Goal: Information Seeking & Learning: Find specific page/section

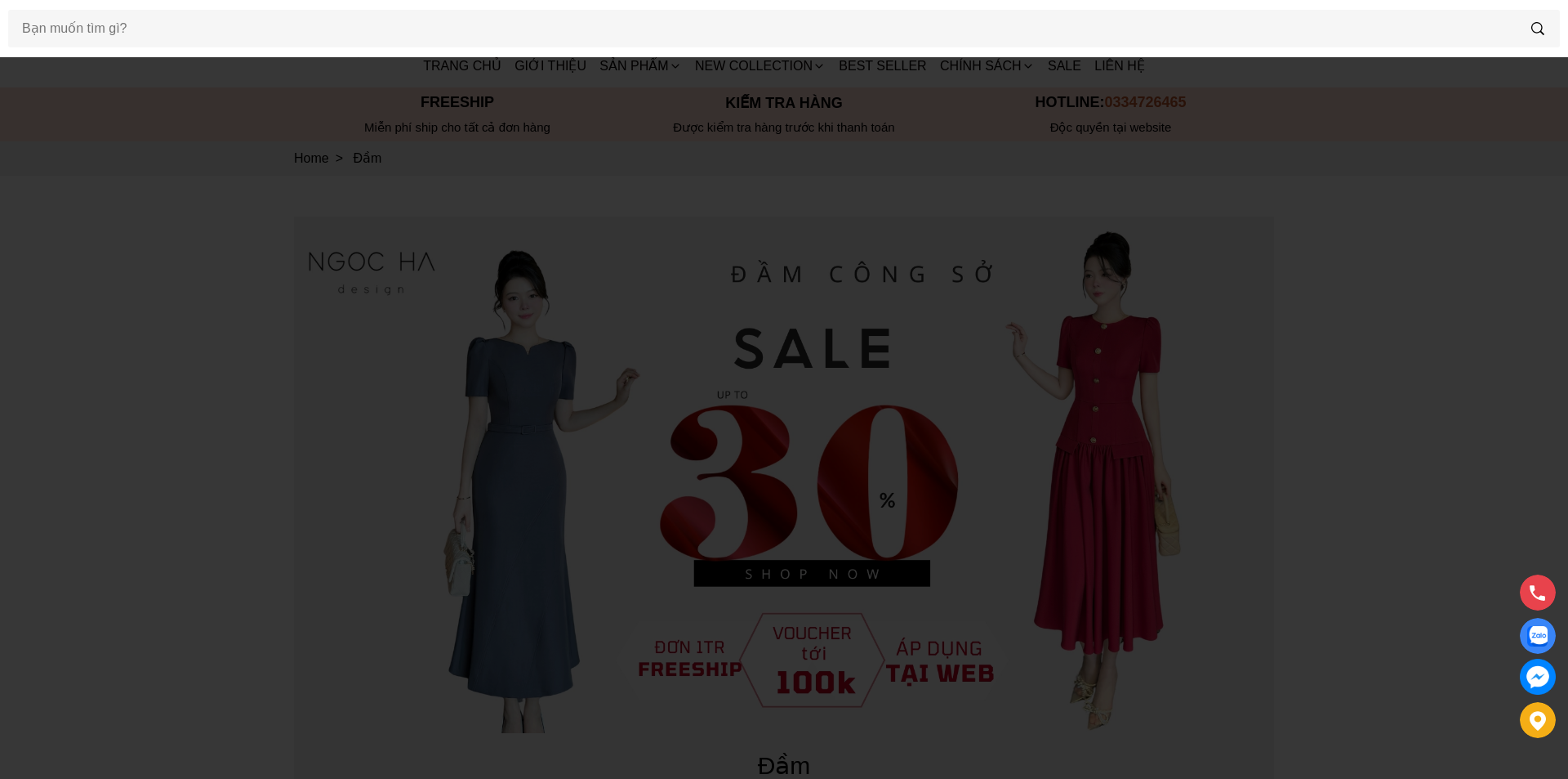
click at [257, 41] on input "Input search Bạn muốn tìm gì?" at bounding box center [762, 29] width 1508 height 37
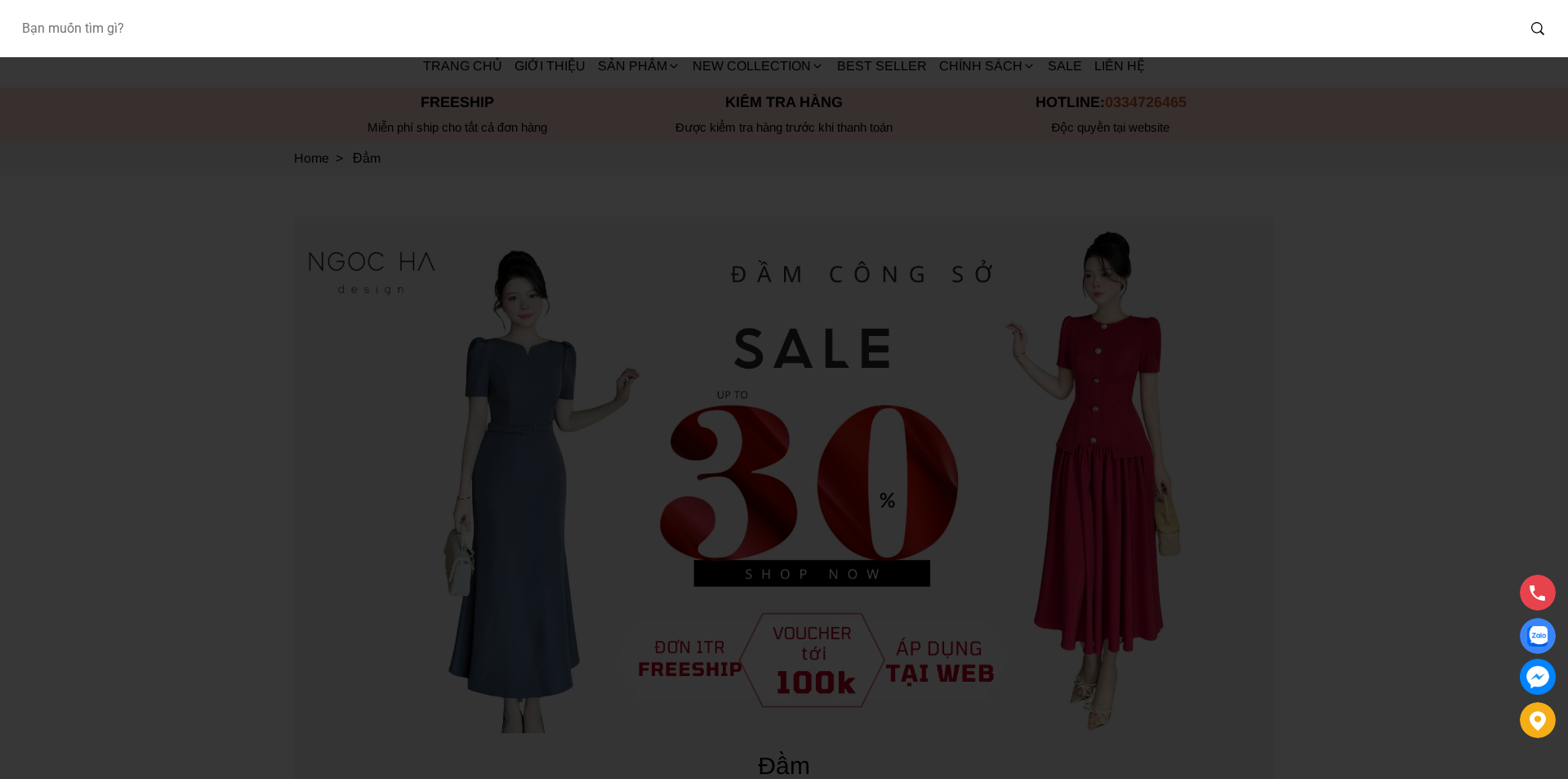
click at [175, 30] on input "Input search Bạn muốn tìm gì?" at bounding box center [762, 29] width 1508 height 37
paste input "A"
click at [180, 36] on input "Input search Bạn muốn tìm gì?" at bounding box center [762, 29] width 1508 height 37
type input "A03"
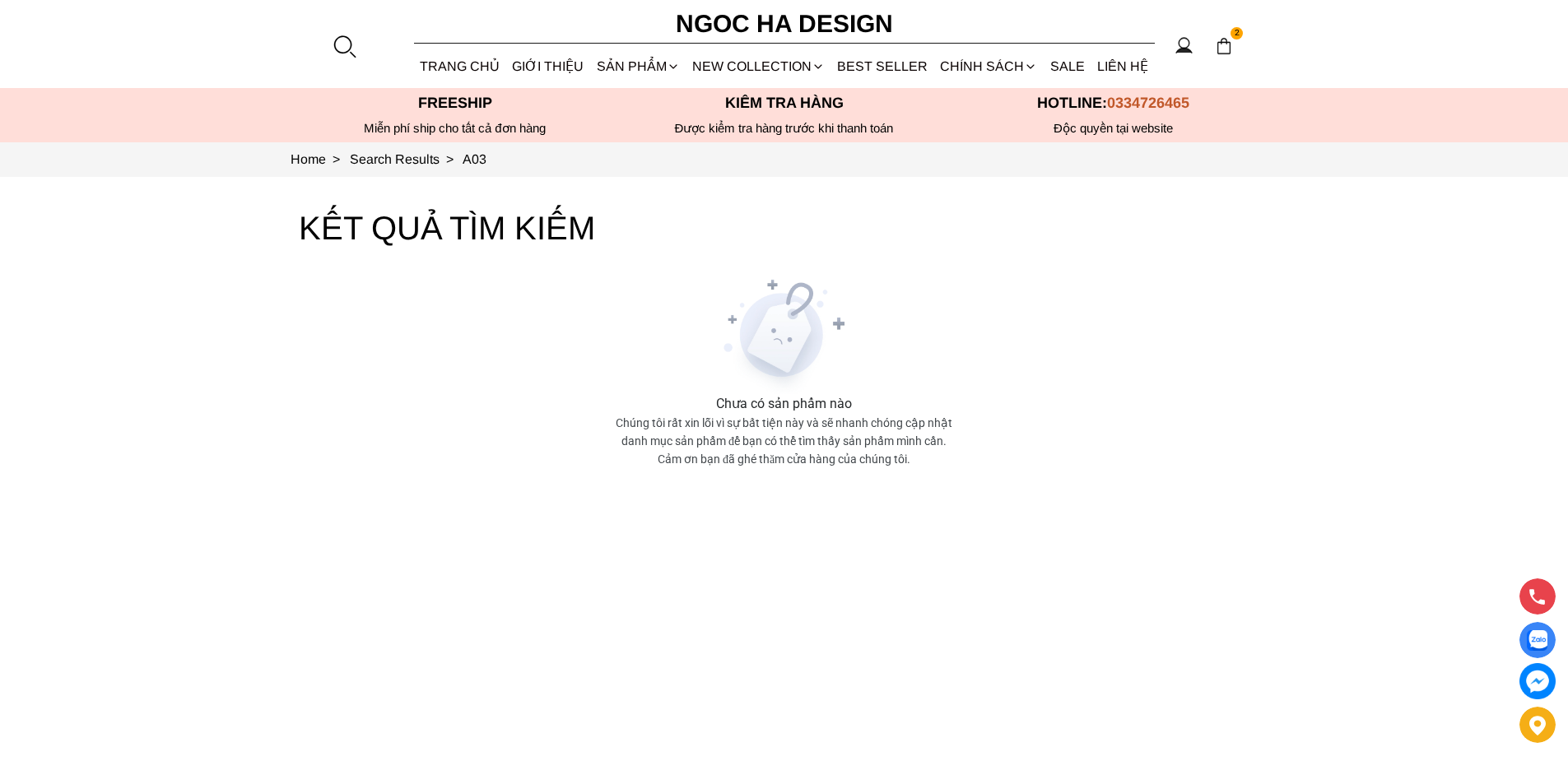
click at [338, 43] on div at bounding box center [343, 46] width 25 height 25
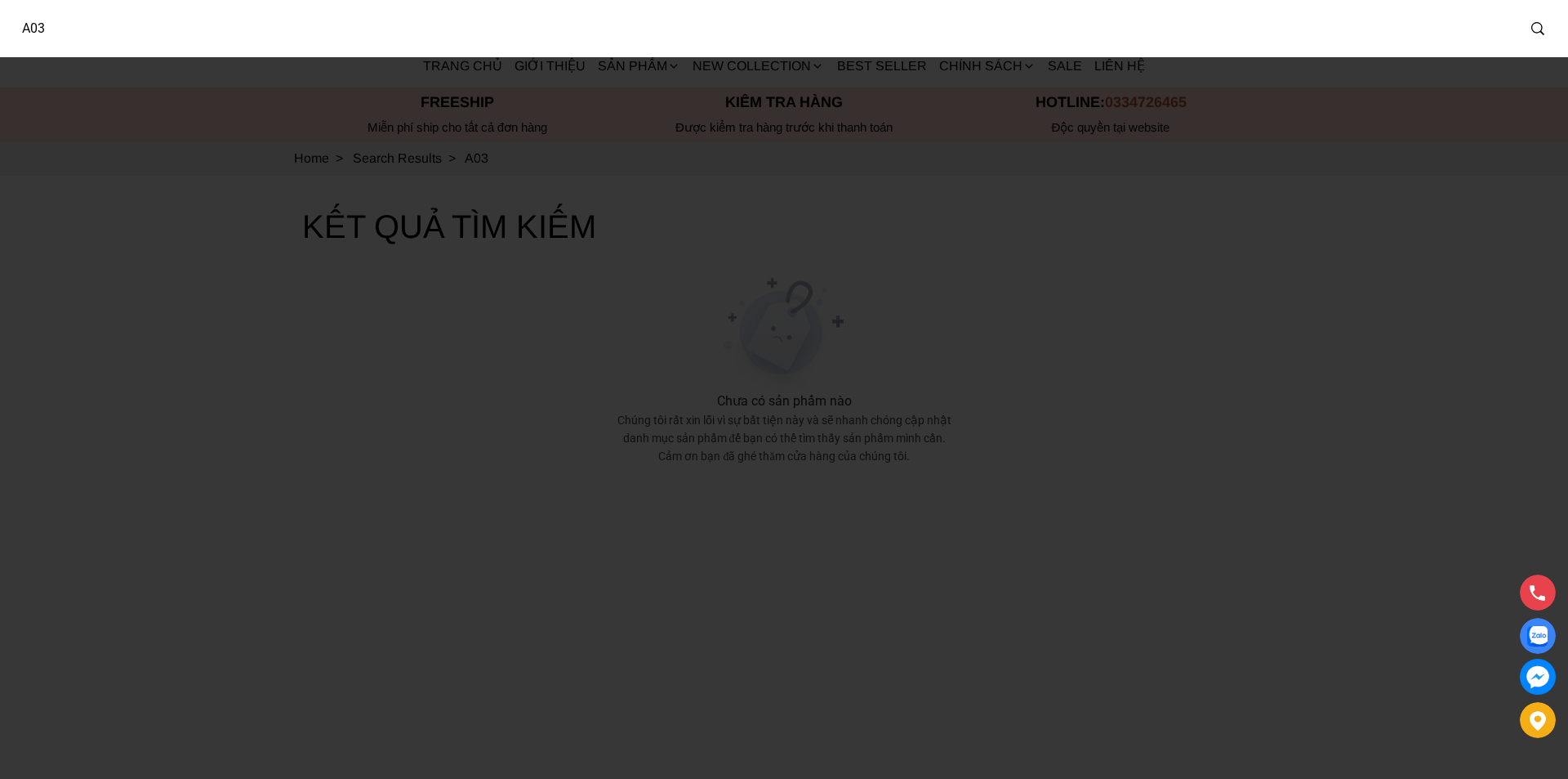
click at [37, 22] on input "A03" at bounding box center [762, 29] width 1508 height 37
type input "A003"
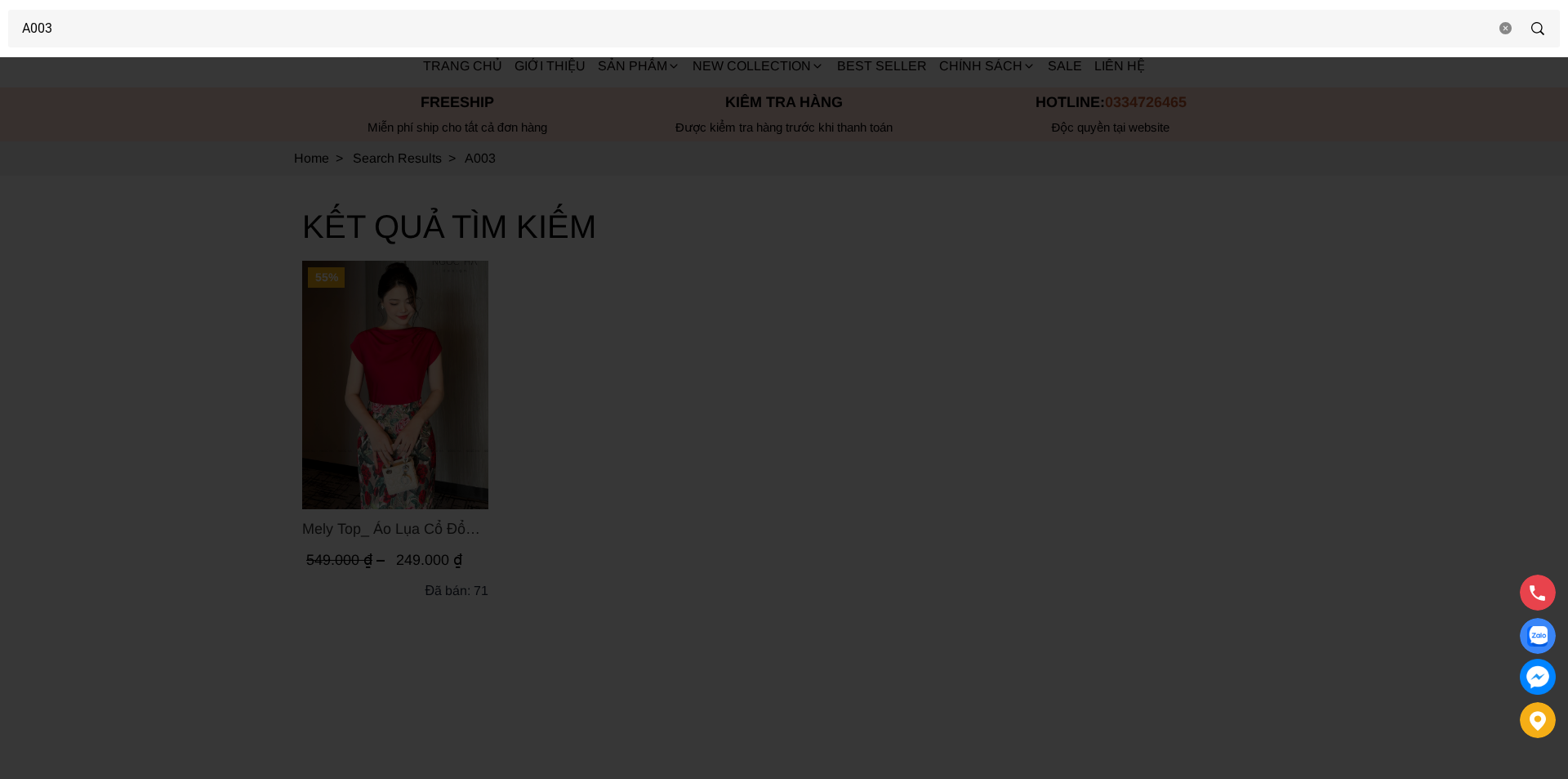
click at [122, 336] on div at bounding box center [784, 389] width 1568 height 779
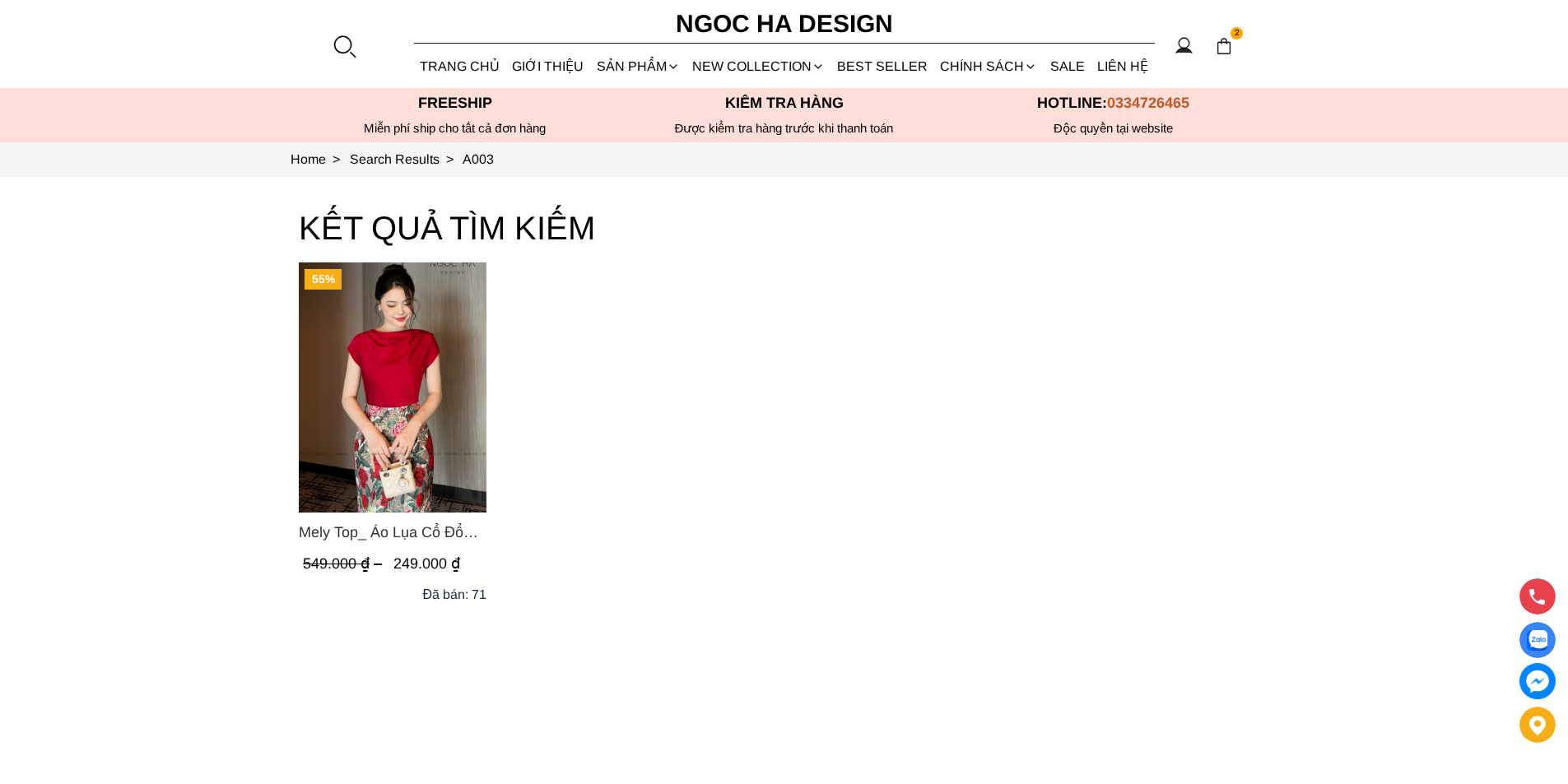
click at [346, 42] on div at bounding box center [343, 46] width 25 height 25
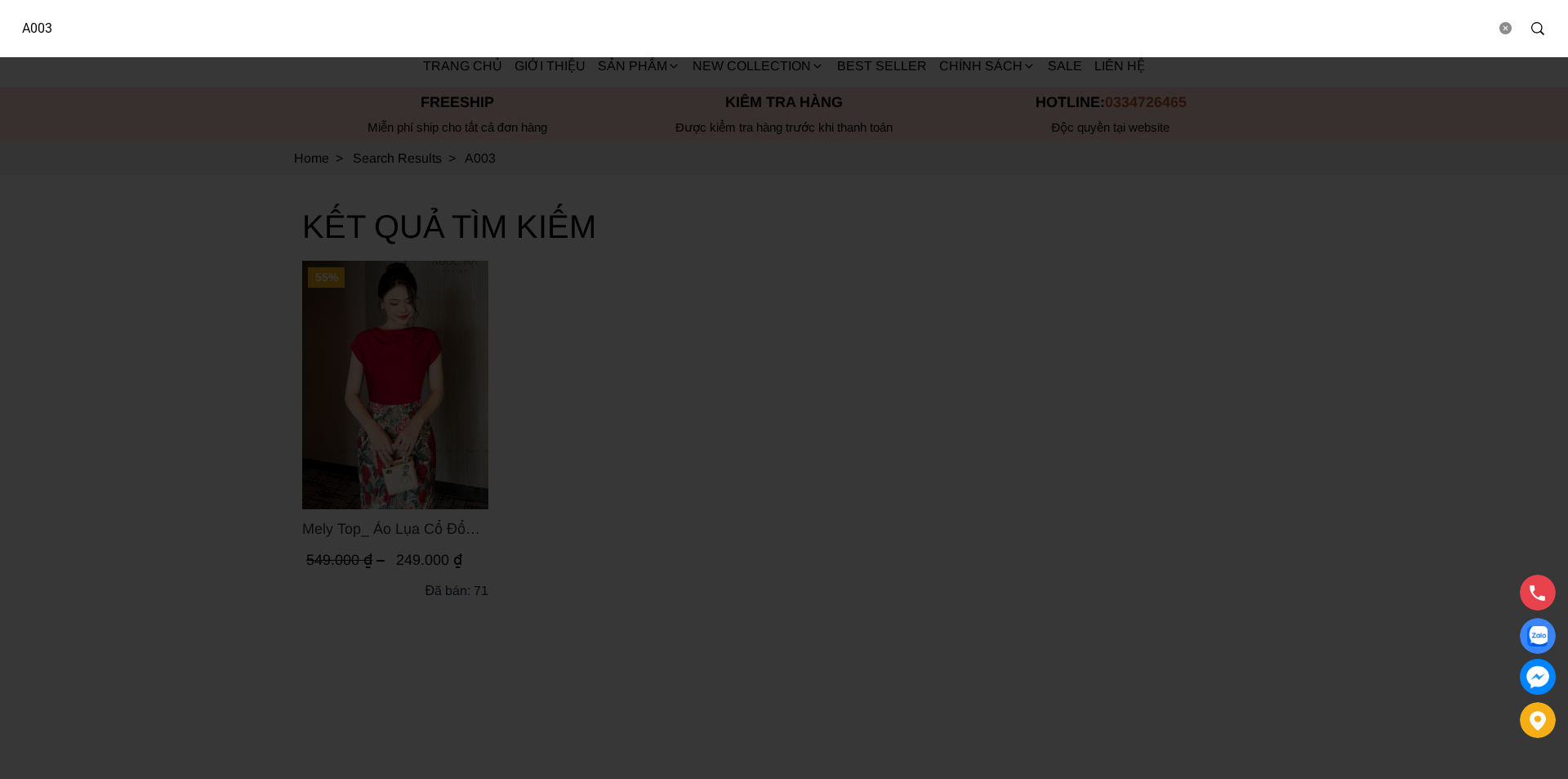
click at [205, 18] on input "A003" at bounding box center [751, 29] width 1487 height 37
type input "A1082"
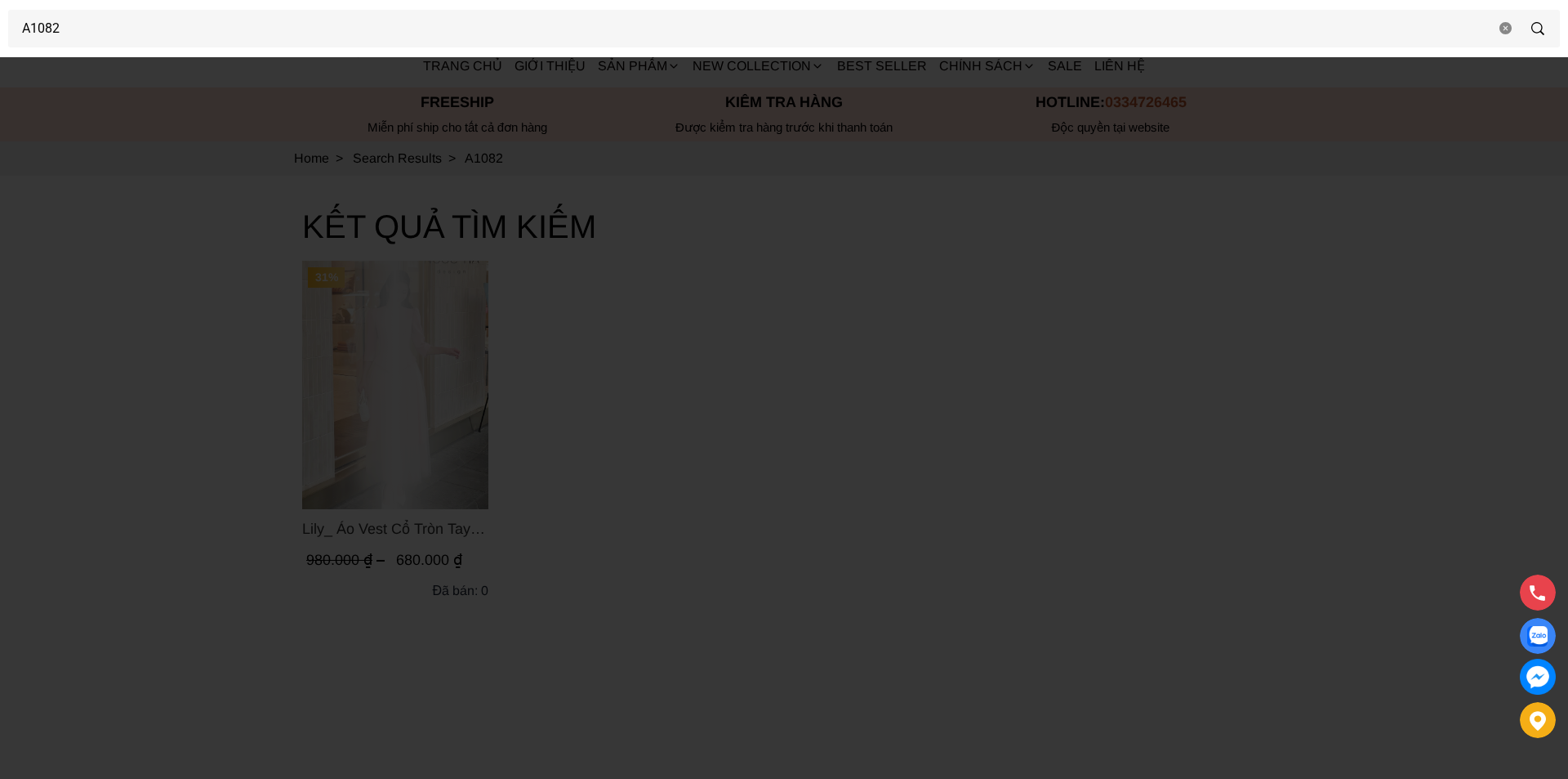
click at [141, 339] on div at bounding box center [784, 389] width 1568 height 779
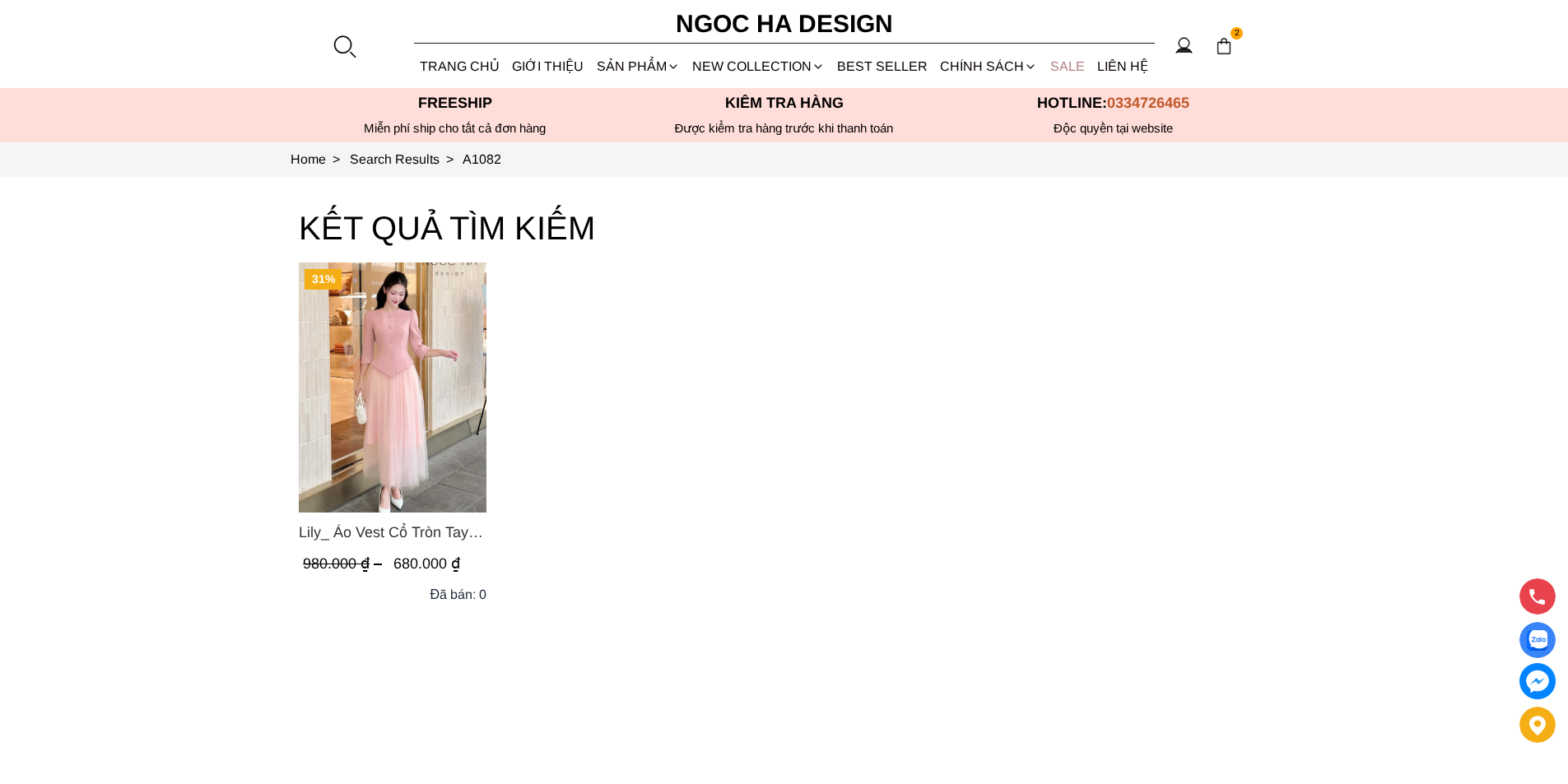
click at [1063, 60] on link "SALE" at bounding box center [1066, 66] width 47 height 44
click at [1067, 63] on link "SALE" at bounding box center [1066, 66] width 47 height 44
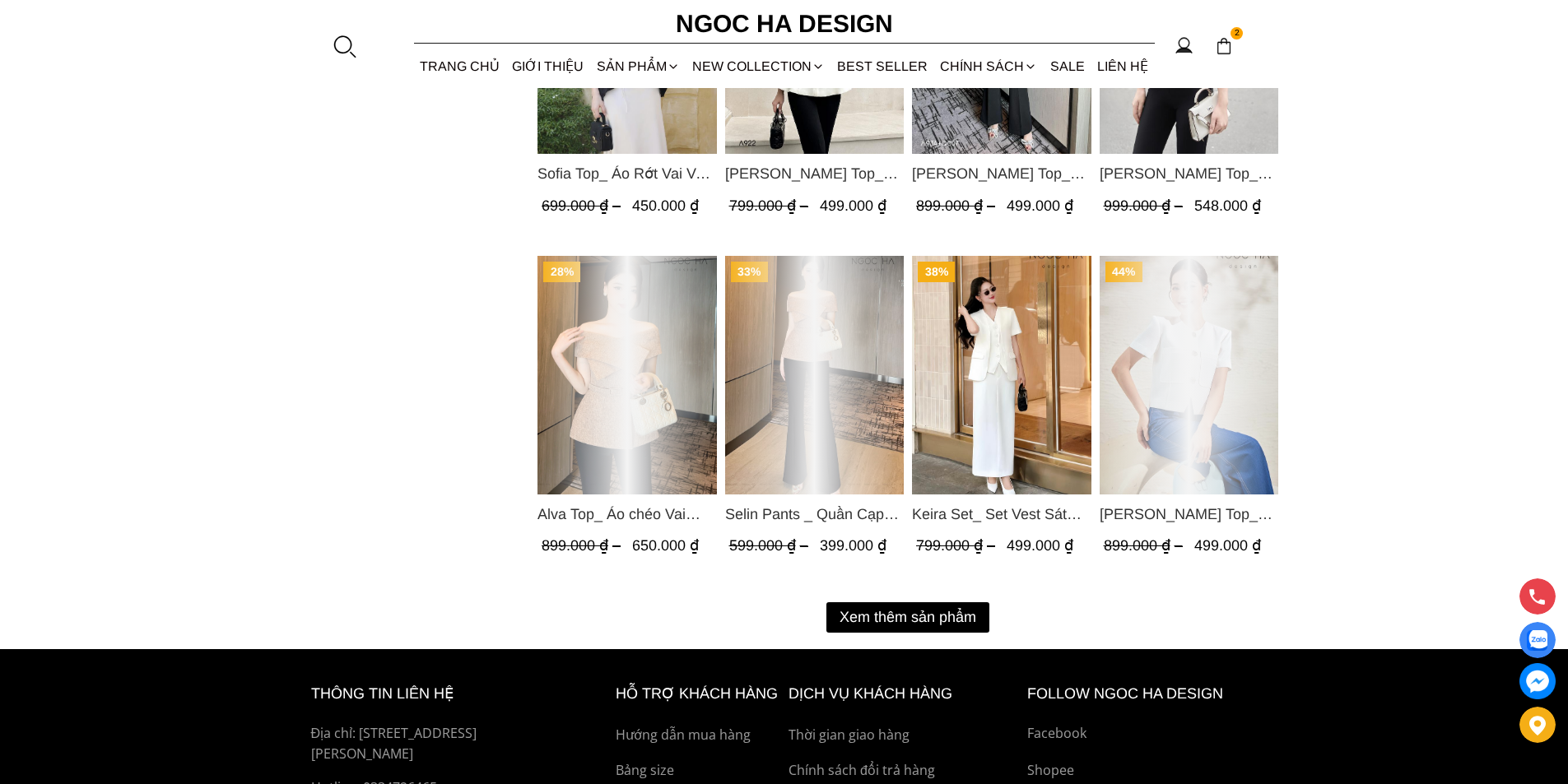
scroll to position [2057, 0]
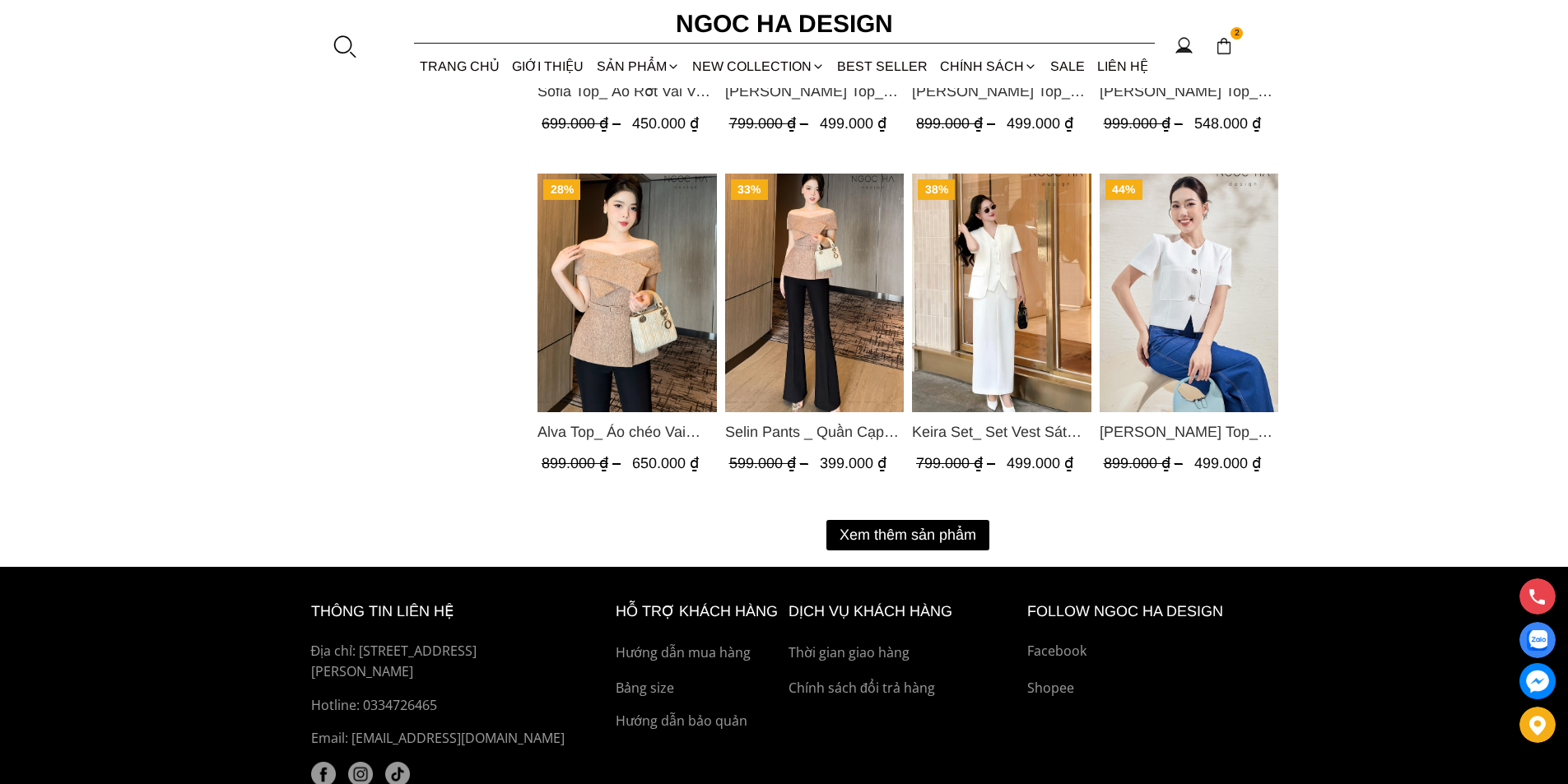
click at [921, 536] on button "Xem thêm sản phẩm" at bounding box center [907, 534] width 163 height 31
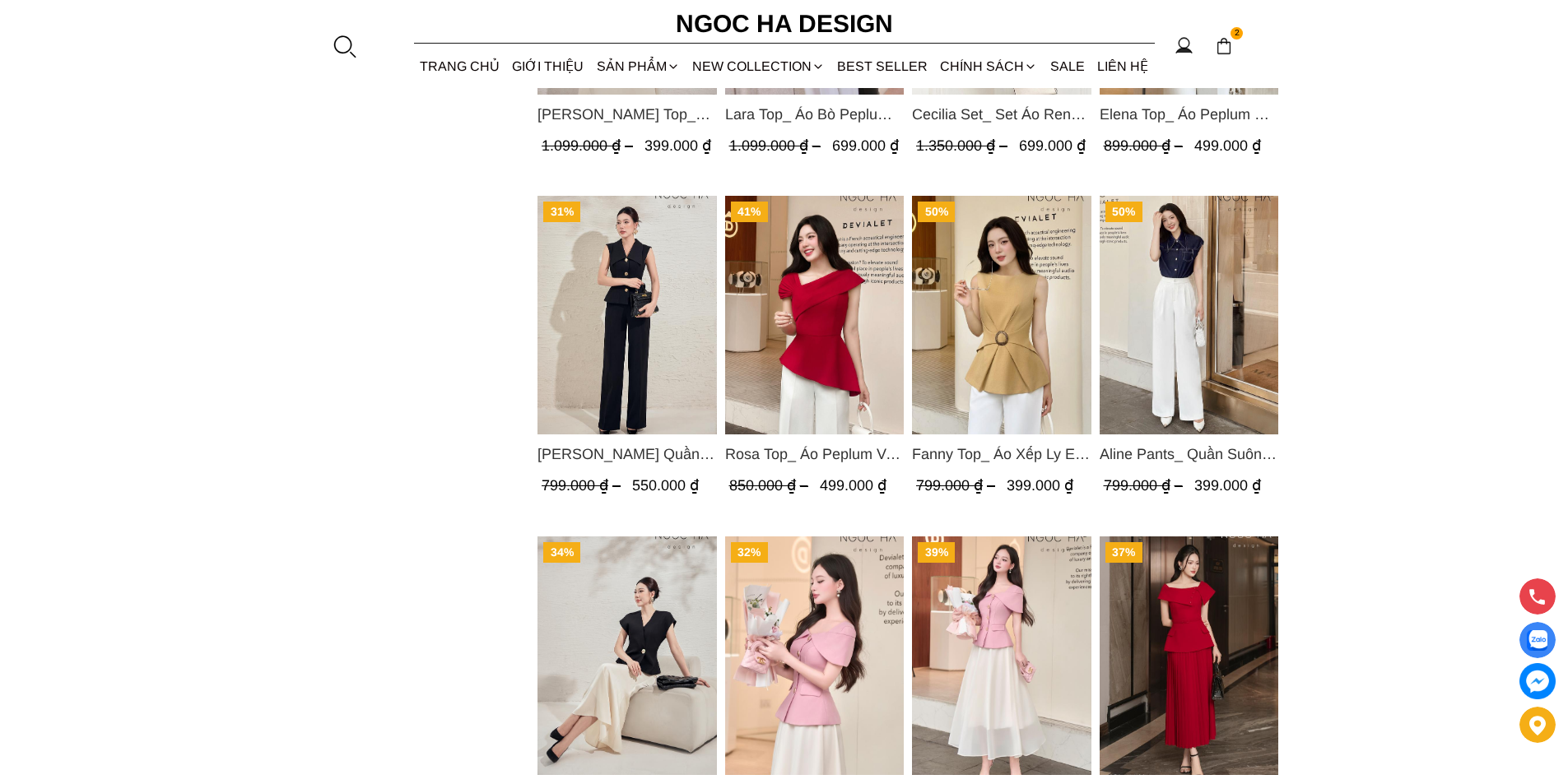
scroll to position [2879, 0]
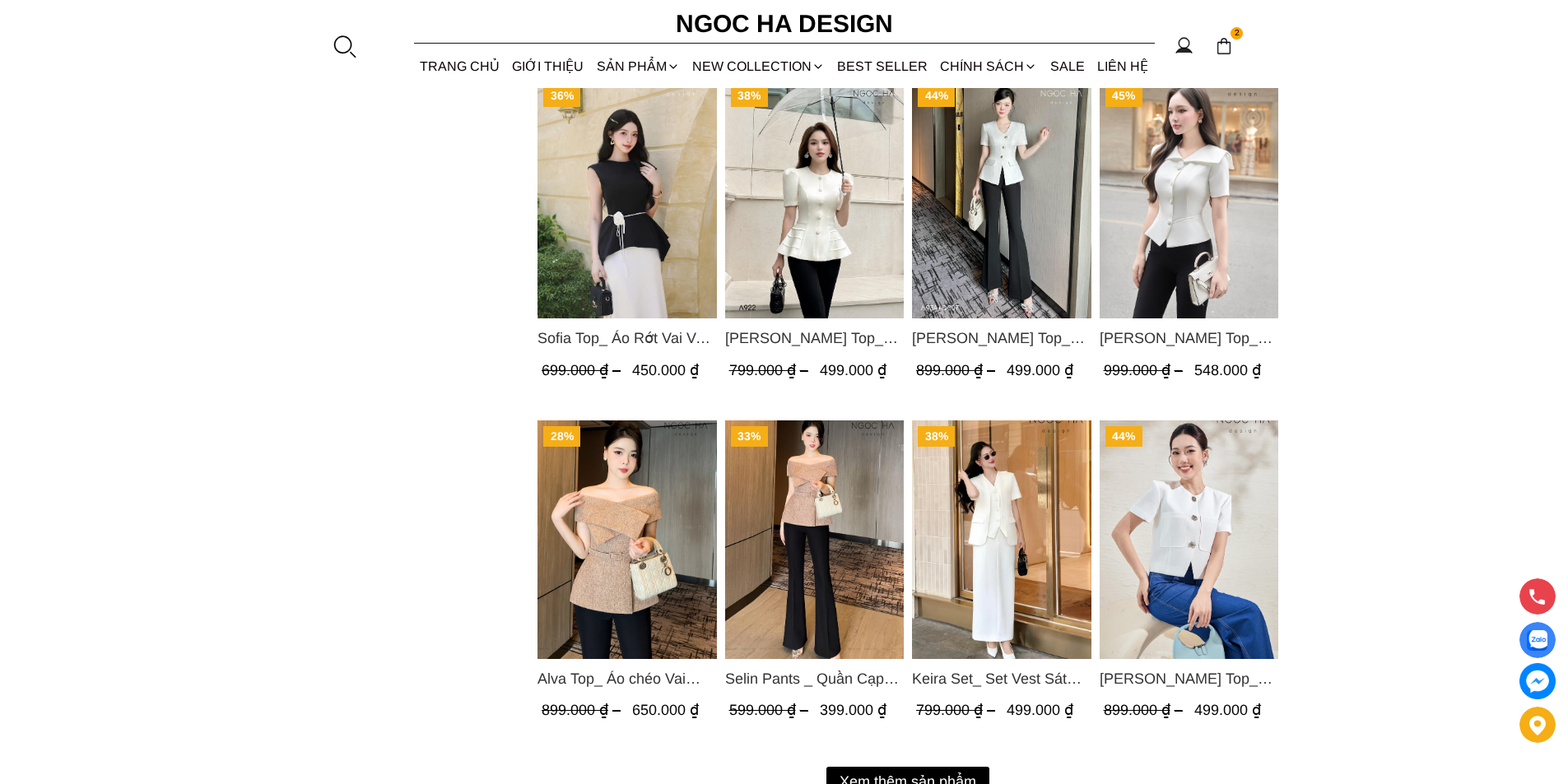
scroll to position [2159, 0]
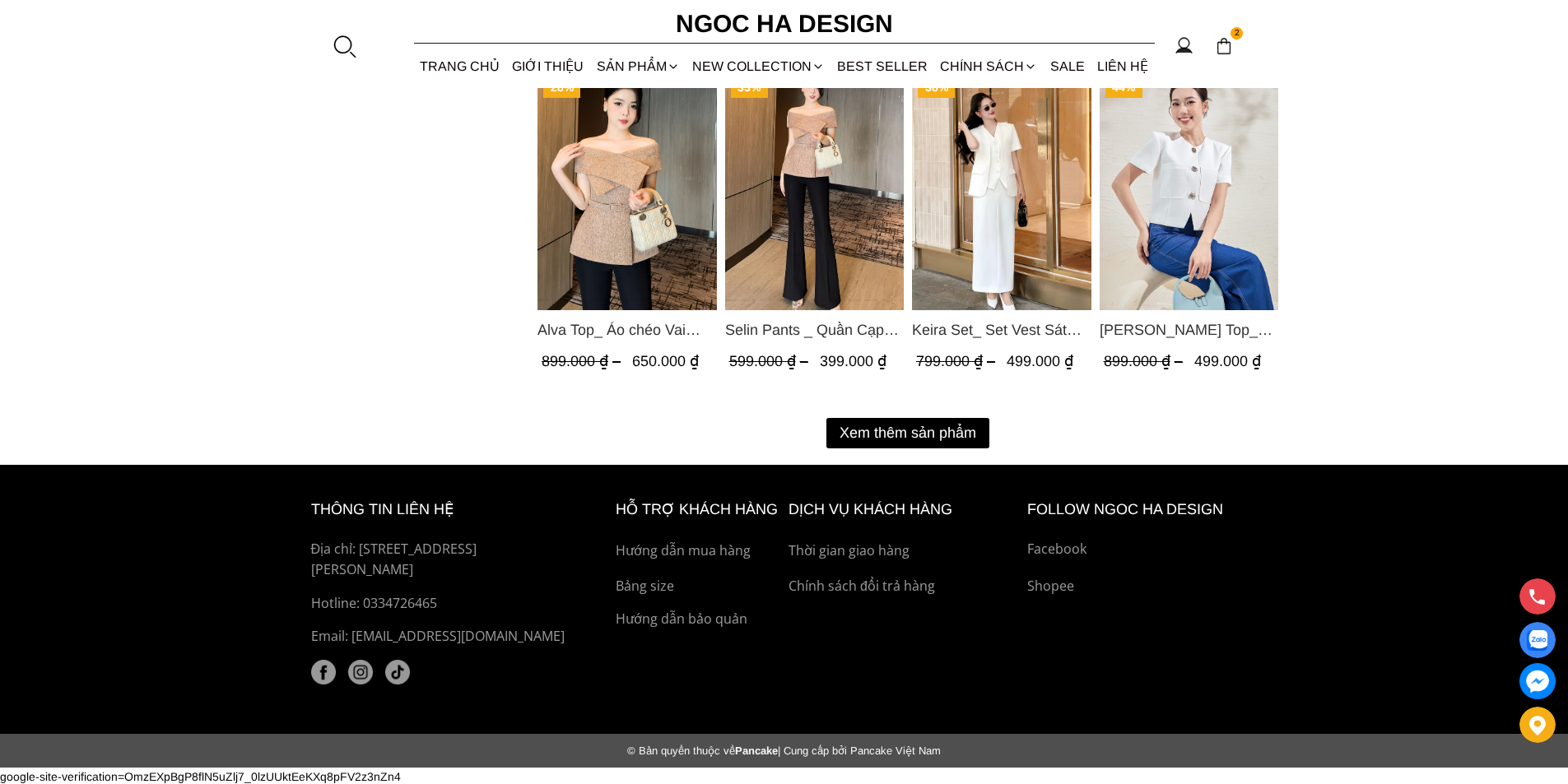
click at [924, 433] on button "Xem thêm sản phẩm" at bounding box center [907, 433] width 163 height 31
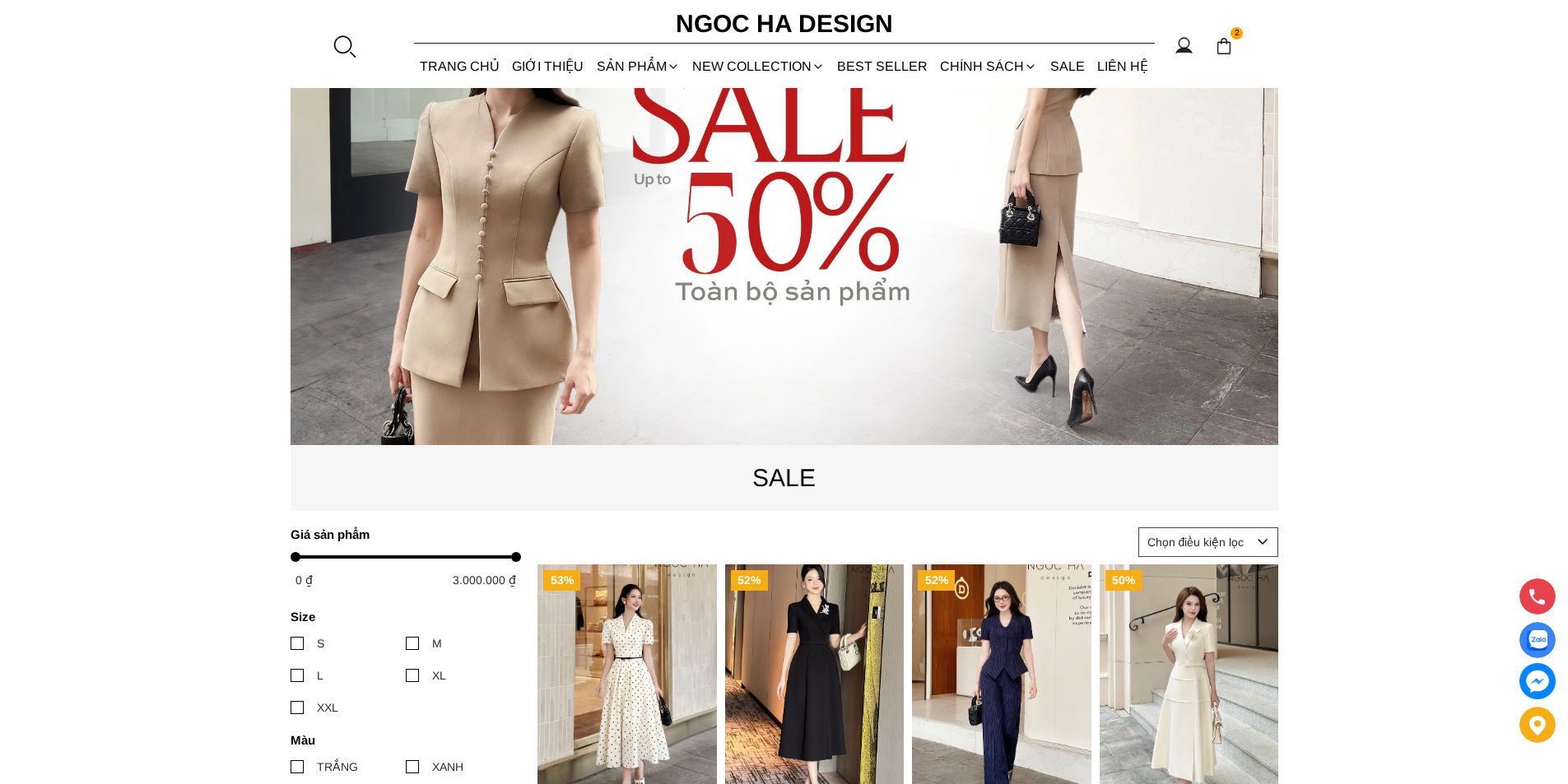
scroll to position [0, 0]
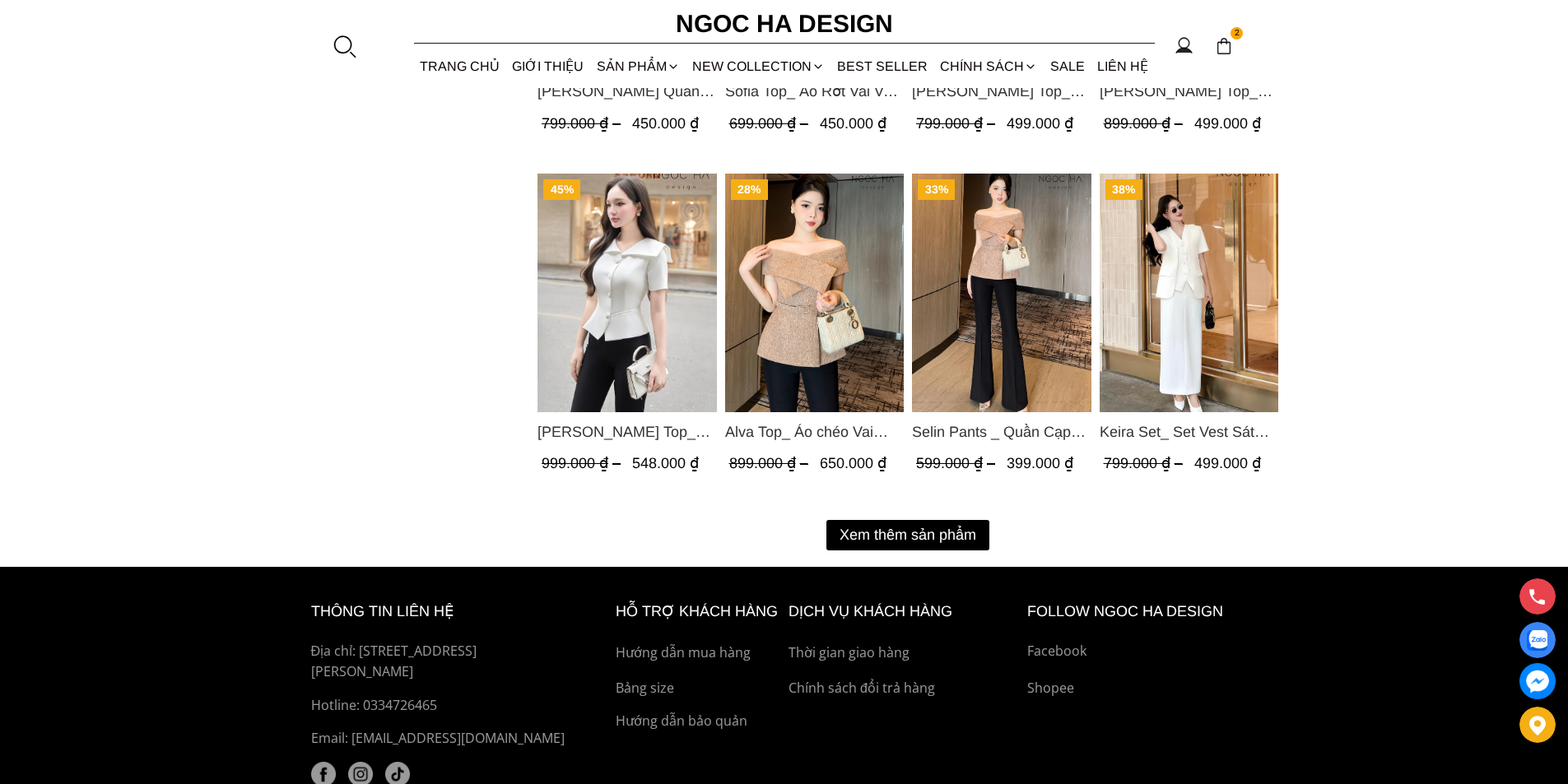
scroll to position [2159, 0]
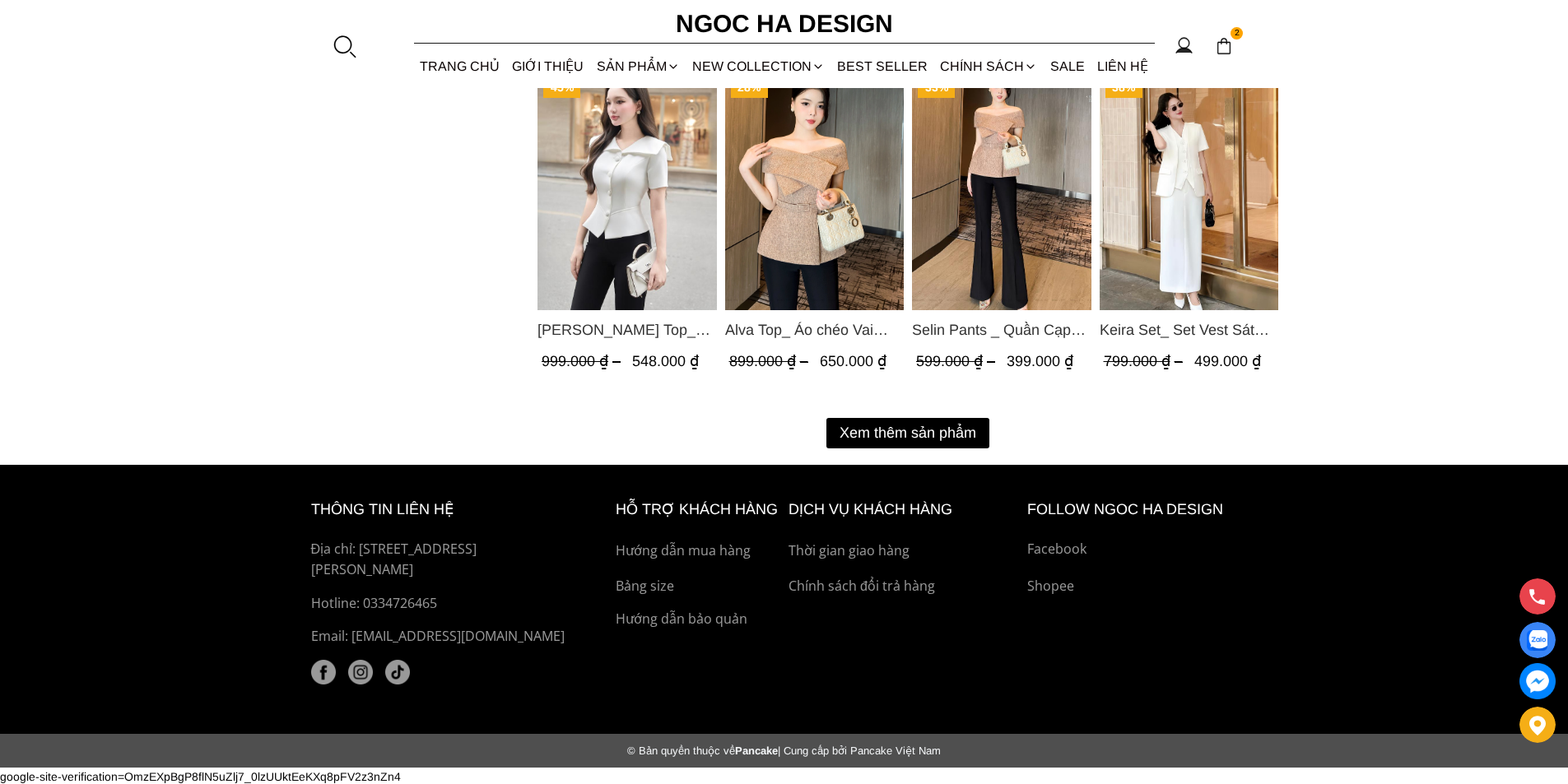
click at [904, 429] on button "Xem thêm sản phẩm" at bounding box center [907, 433] width 163 height 31
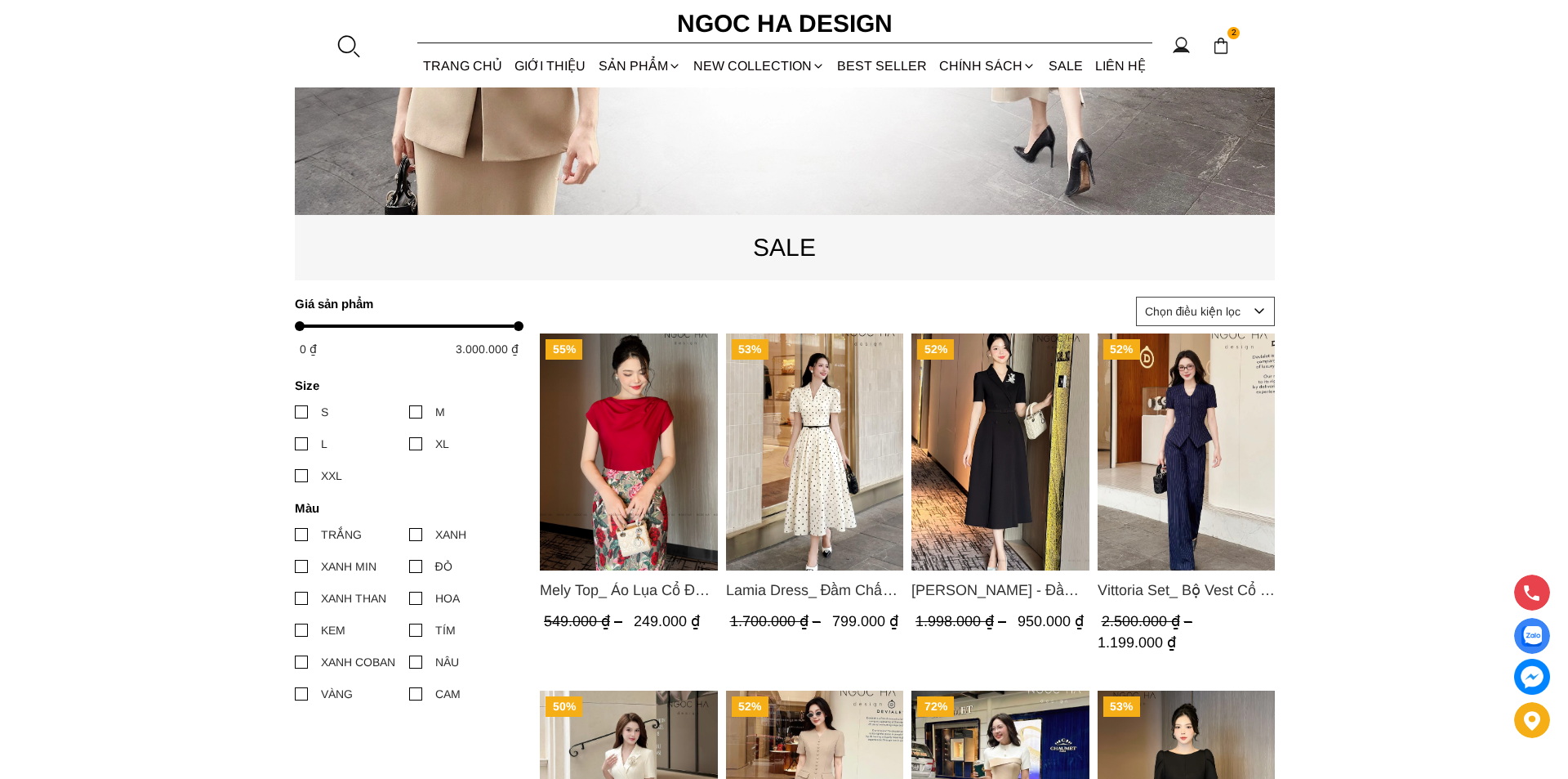
scroll to position [0, 0]
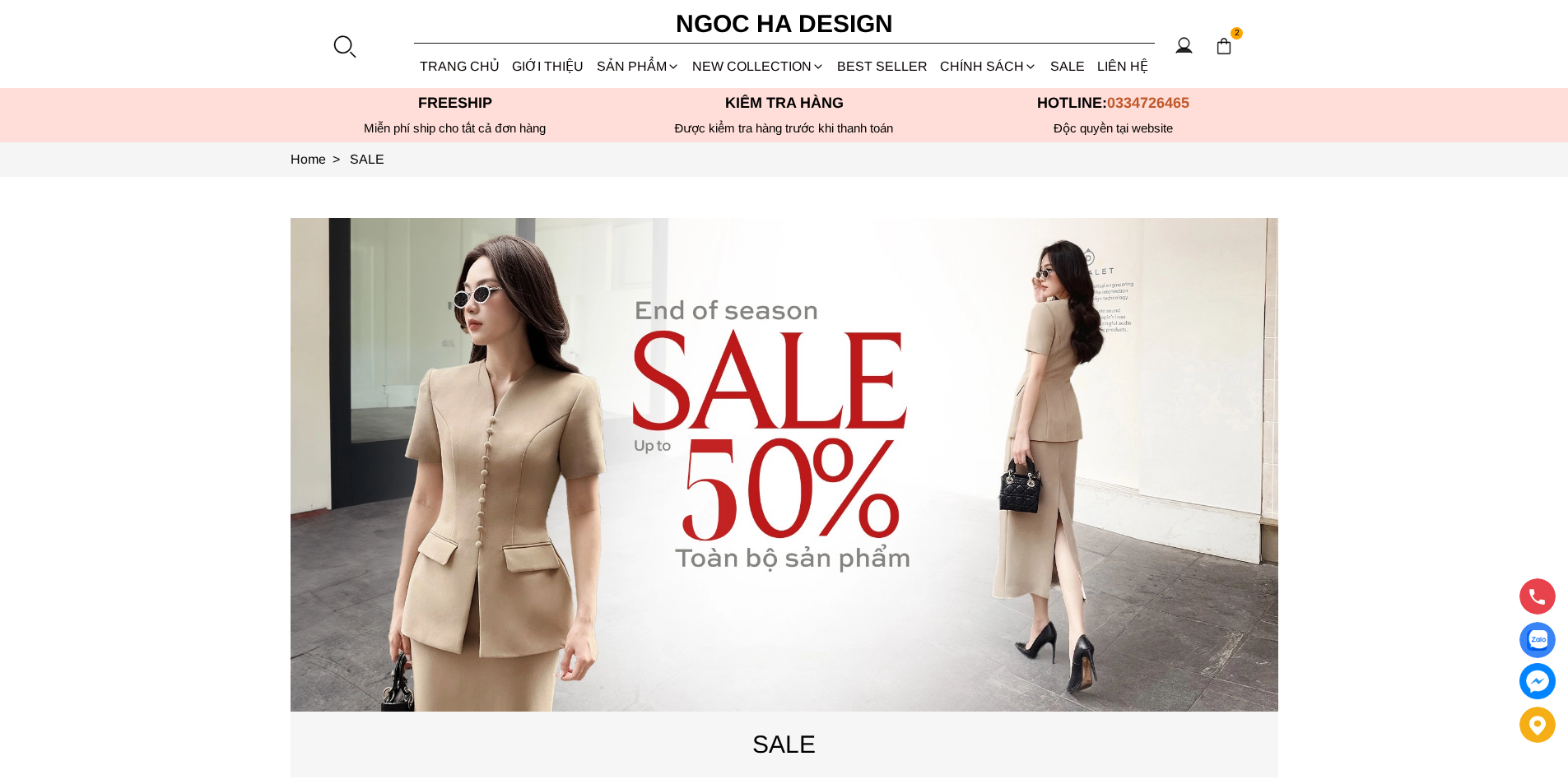
click at [346, 45] on div at bounding box center [343, 46] width 25 height 25
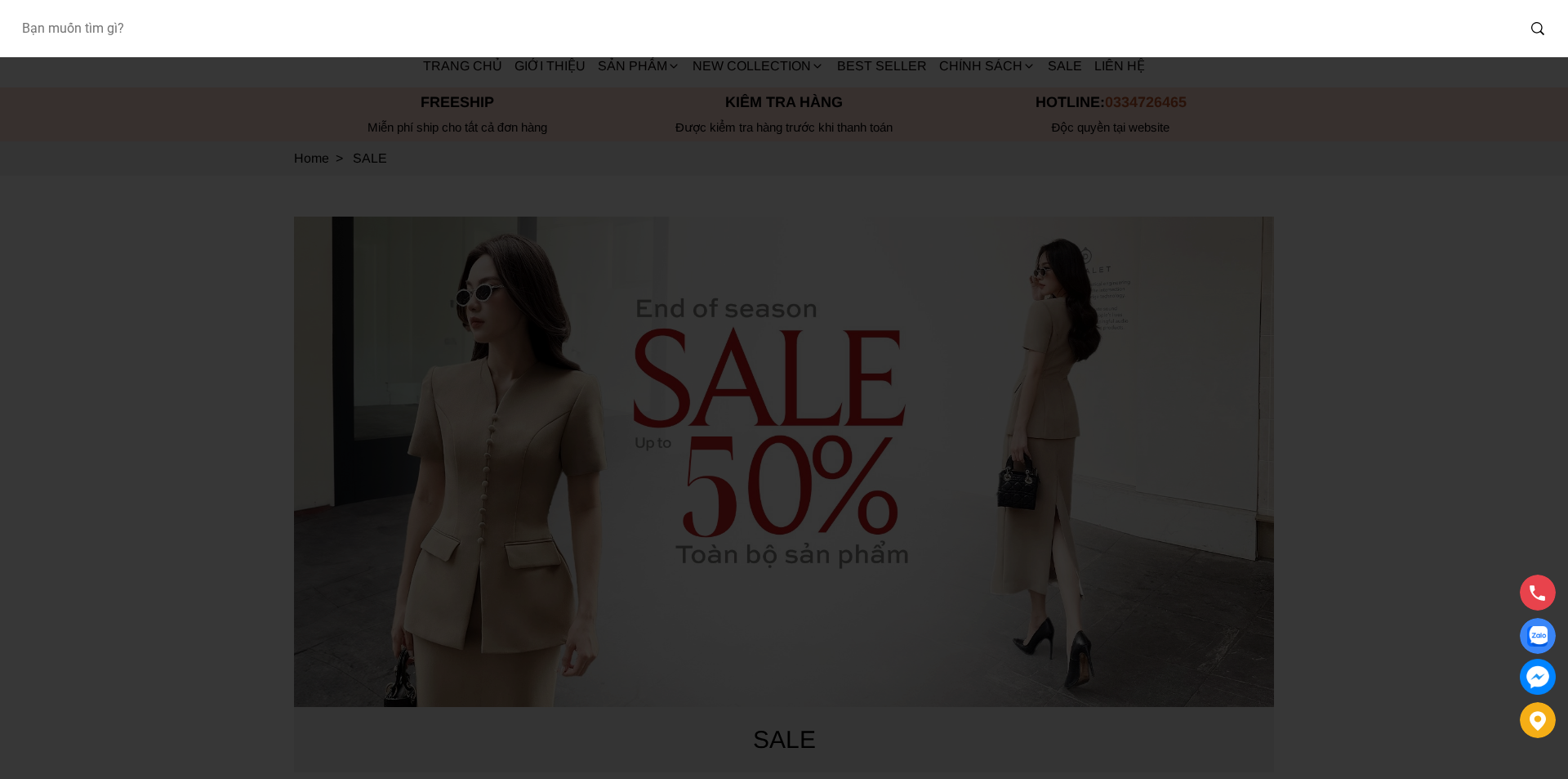
click at [257, 30] on input "Input search Bạn muốn tìm gì?" at bounding box center [762, 29] width 1508 height 37
type input "A1082"
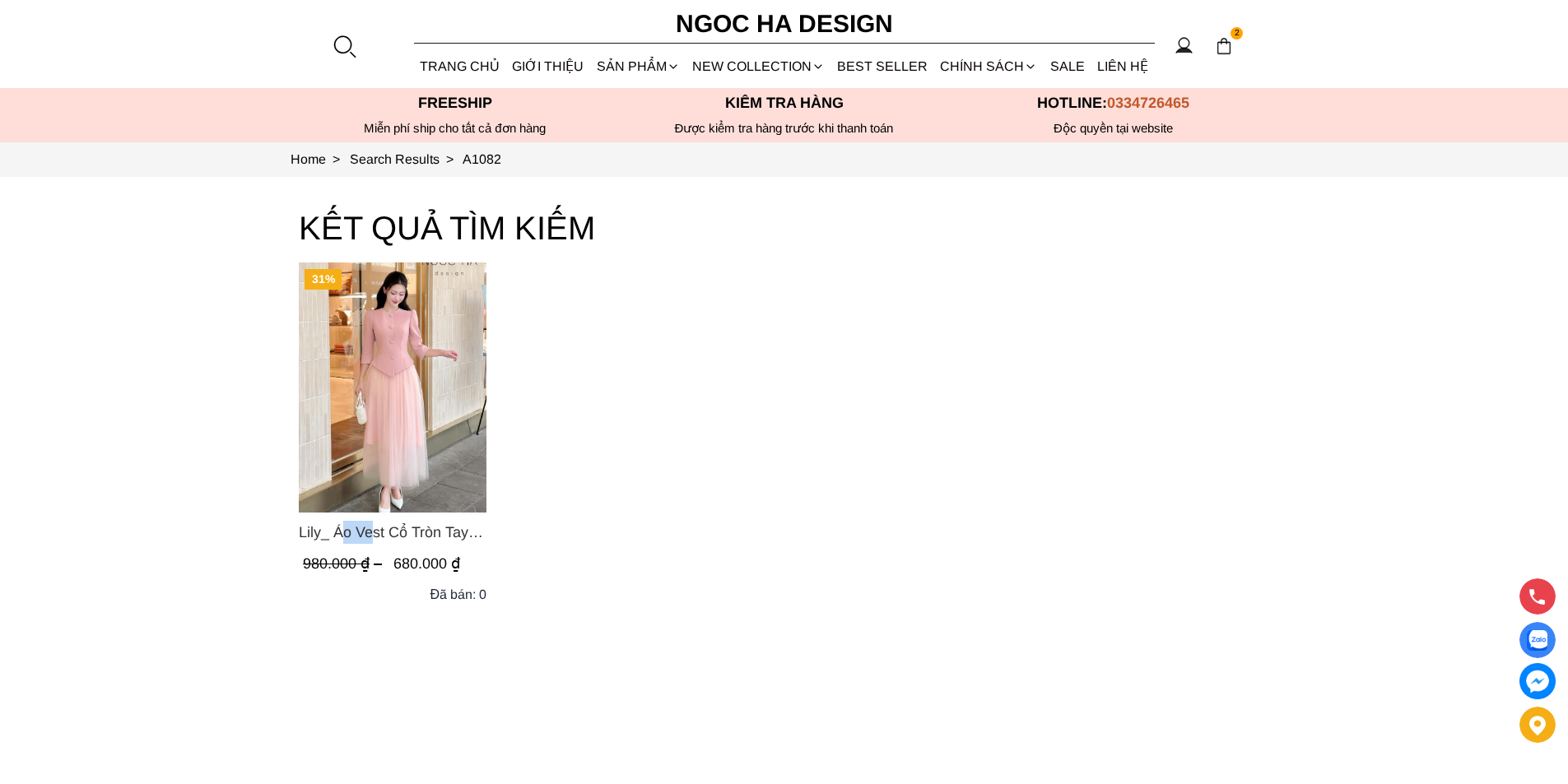
copy span "Lily"
drag, startPoint x: 280, startPoint y: 524, endPoint x: 318, endPoint y: 531, distance: 38.6
click at [318, 531] on section "KẾT QUẢ TÌM KIẾM 31% Lily_ Áo Vest Cổ Tròn Tay Lừng Mix Chân Váy Lưới Màu Hồng …" at bounding box center [784, 513] width 1568 height 674
click at [1066, 57] on link "SALE" at bounding box center [1066, 66] width 47 height 44
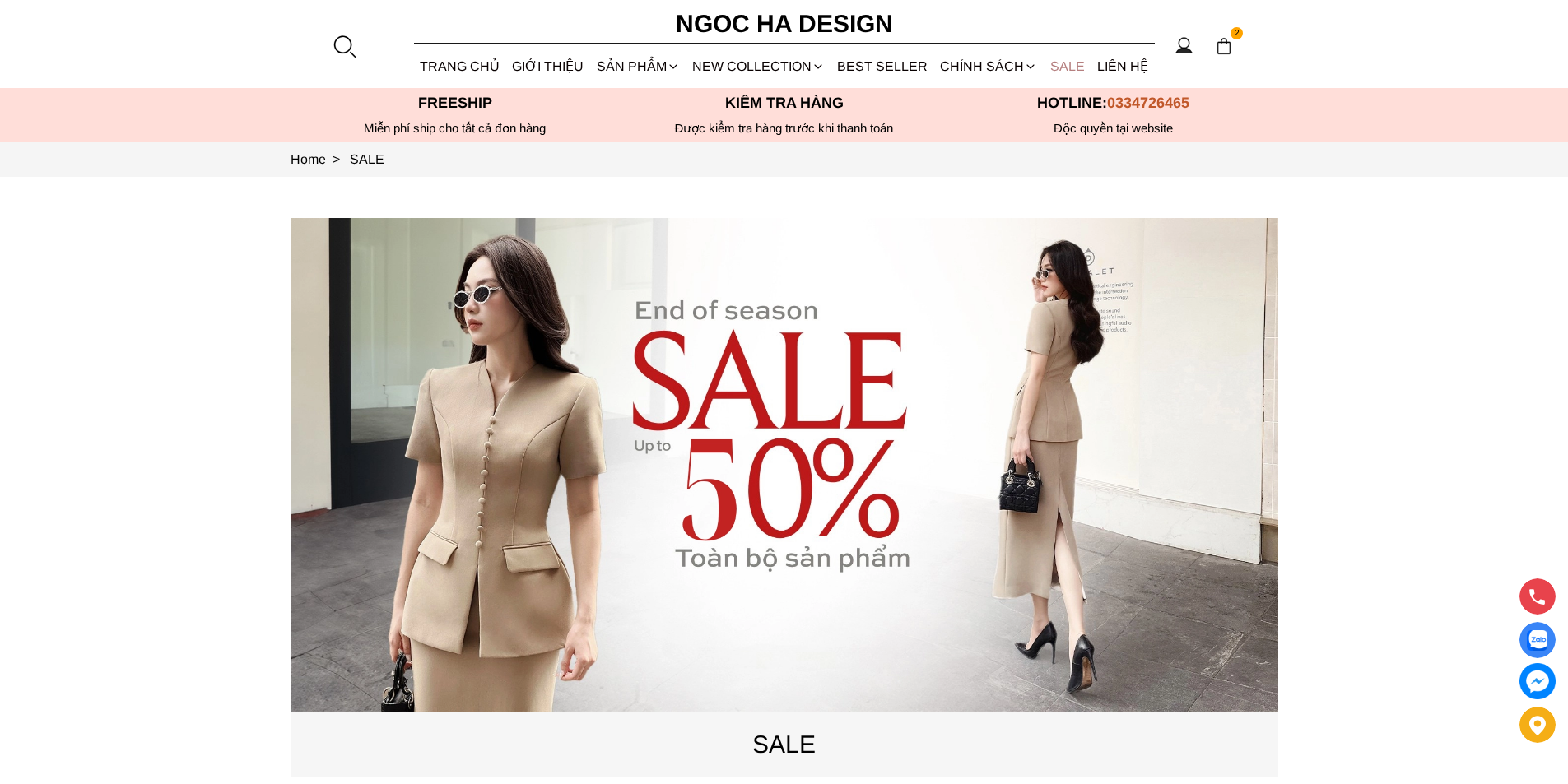
click at [1059, 67] on link "SALE" at bounding box center [1066, 66] width 47 height 44
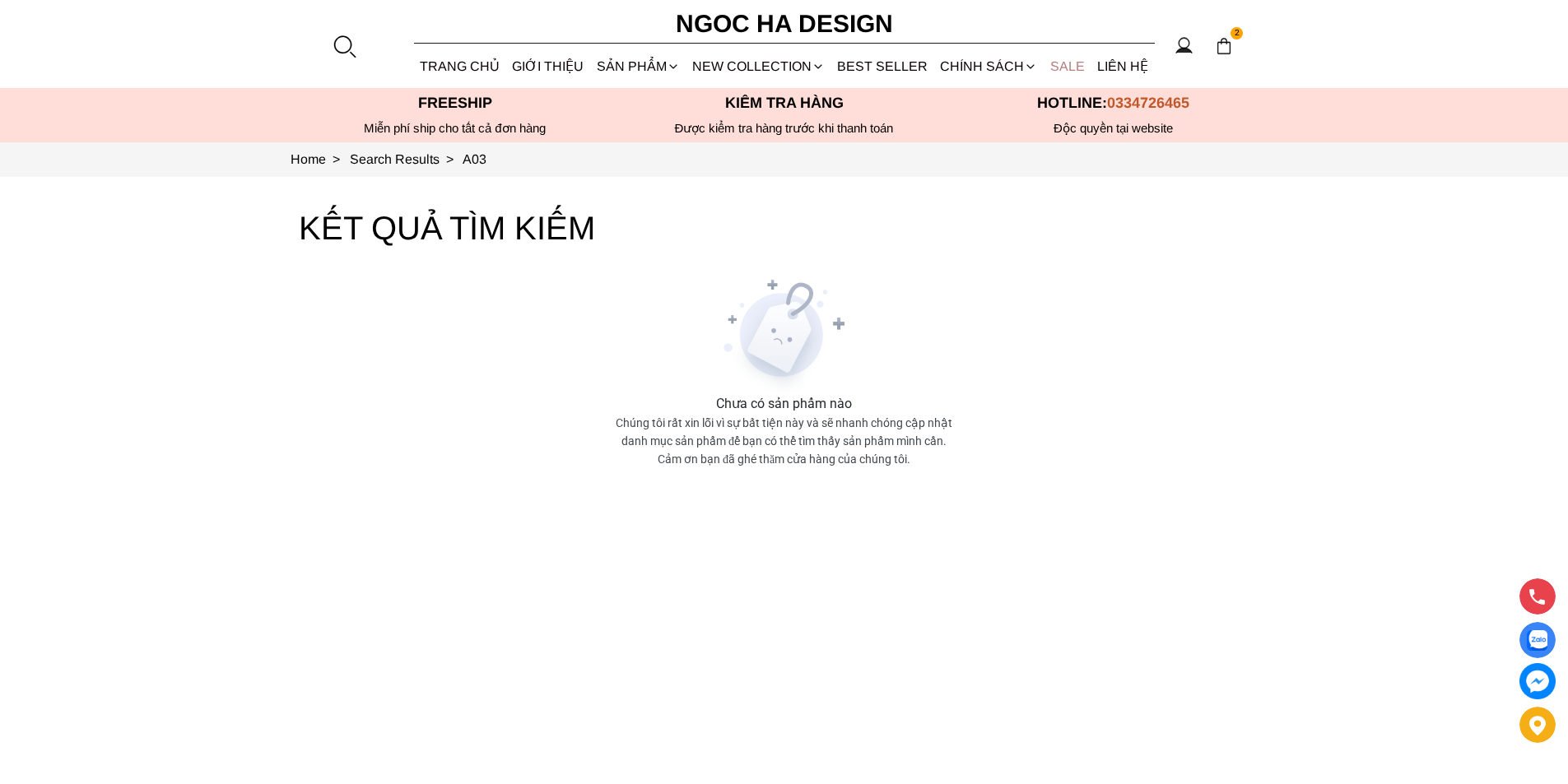
click at [1081, 64] on link "SALE" at bounding box center [1066, 66] width 47 height 44
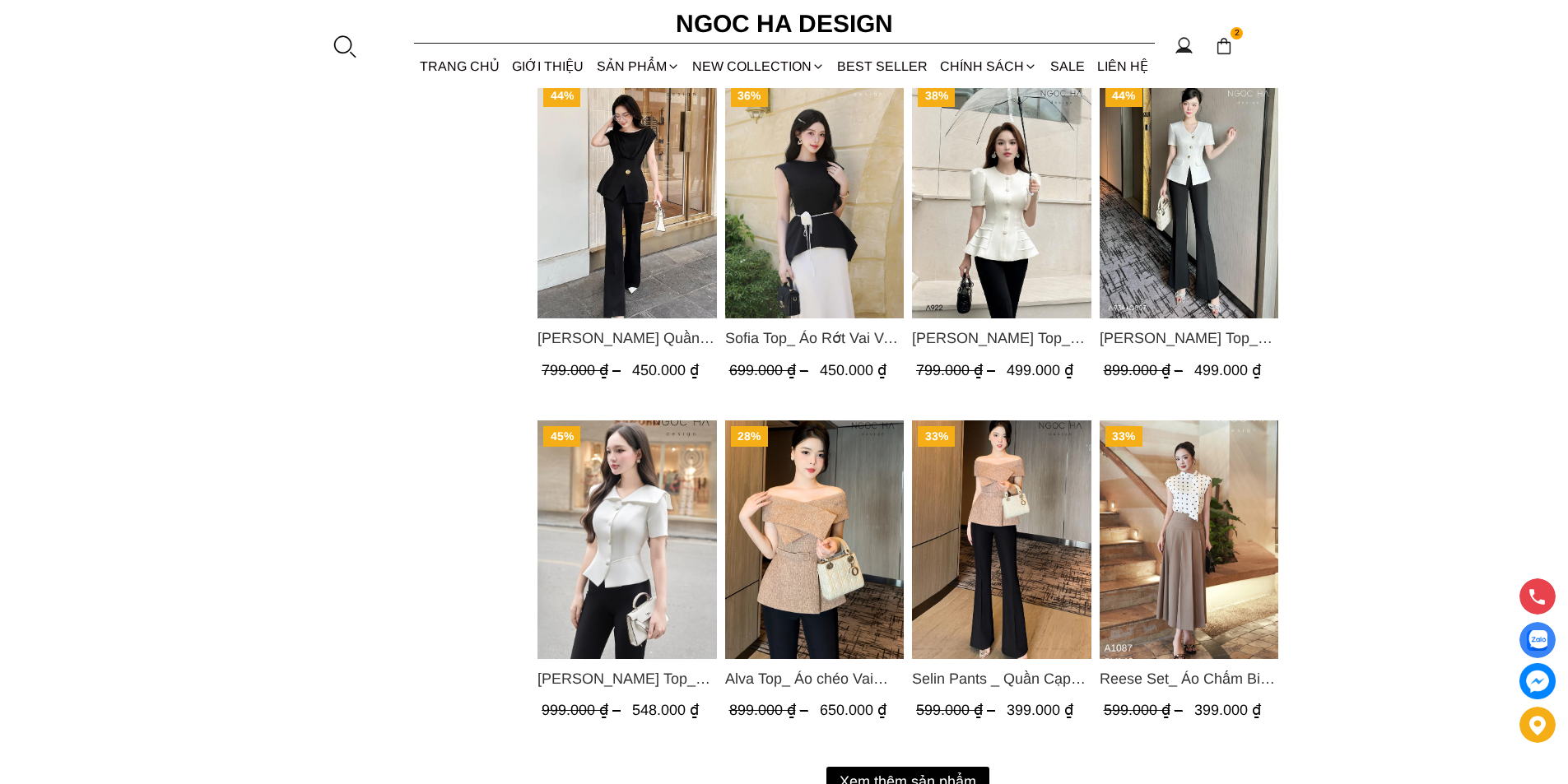
scroll to position [1892, 0]
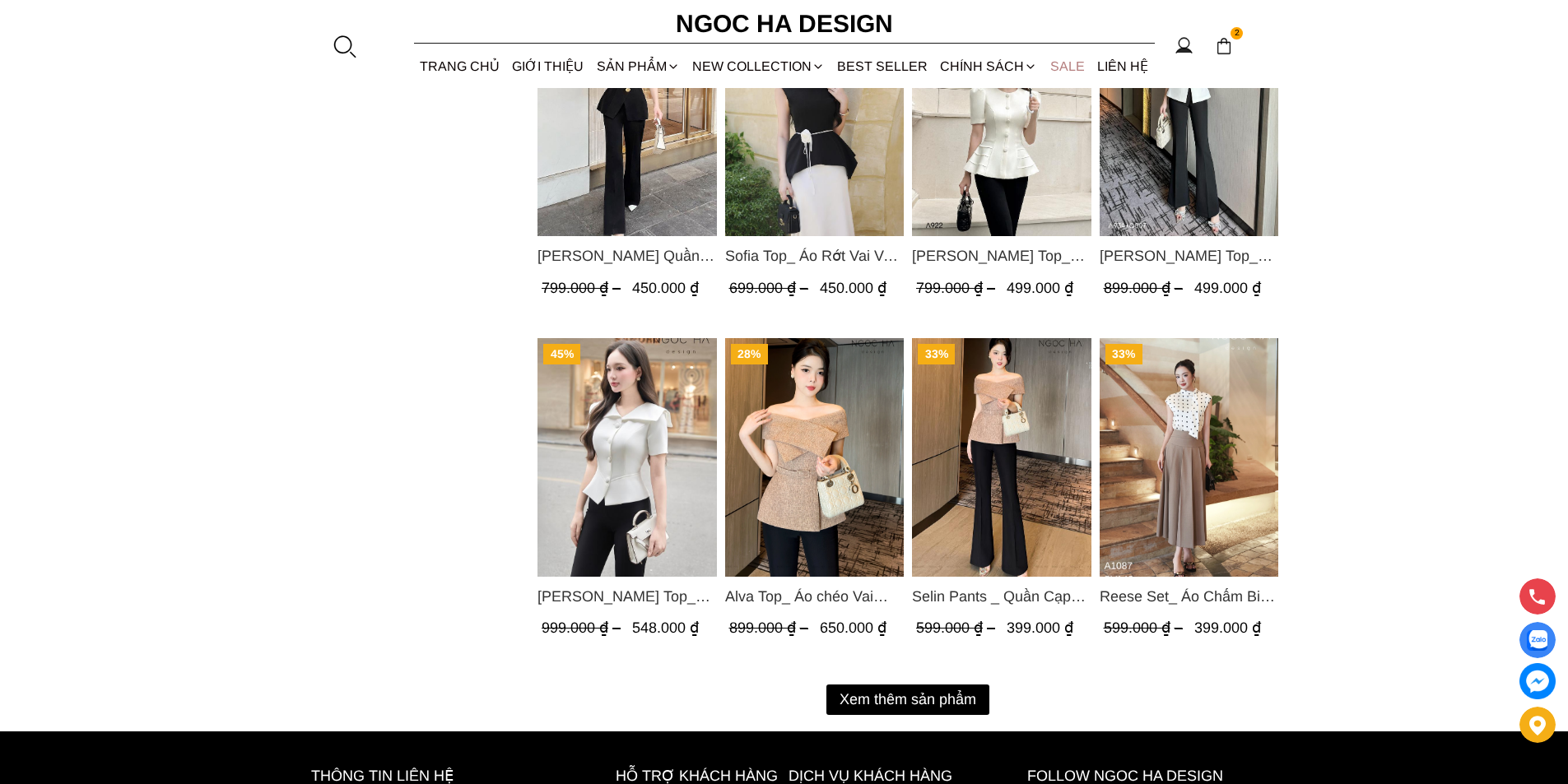
click at [1074, 66] on link "SALE" at bounding box center [1066, 66] width 47 height 44
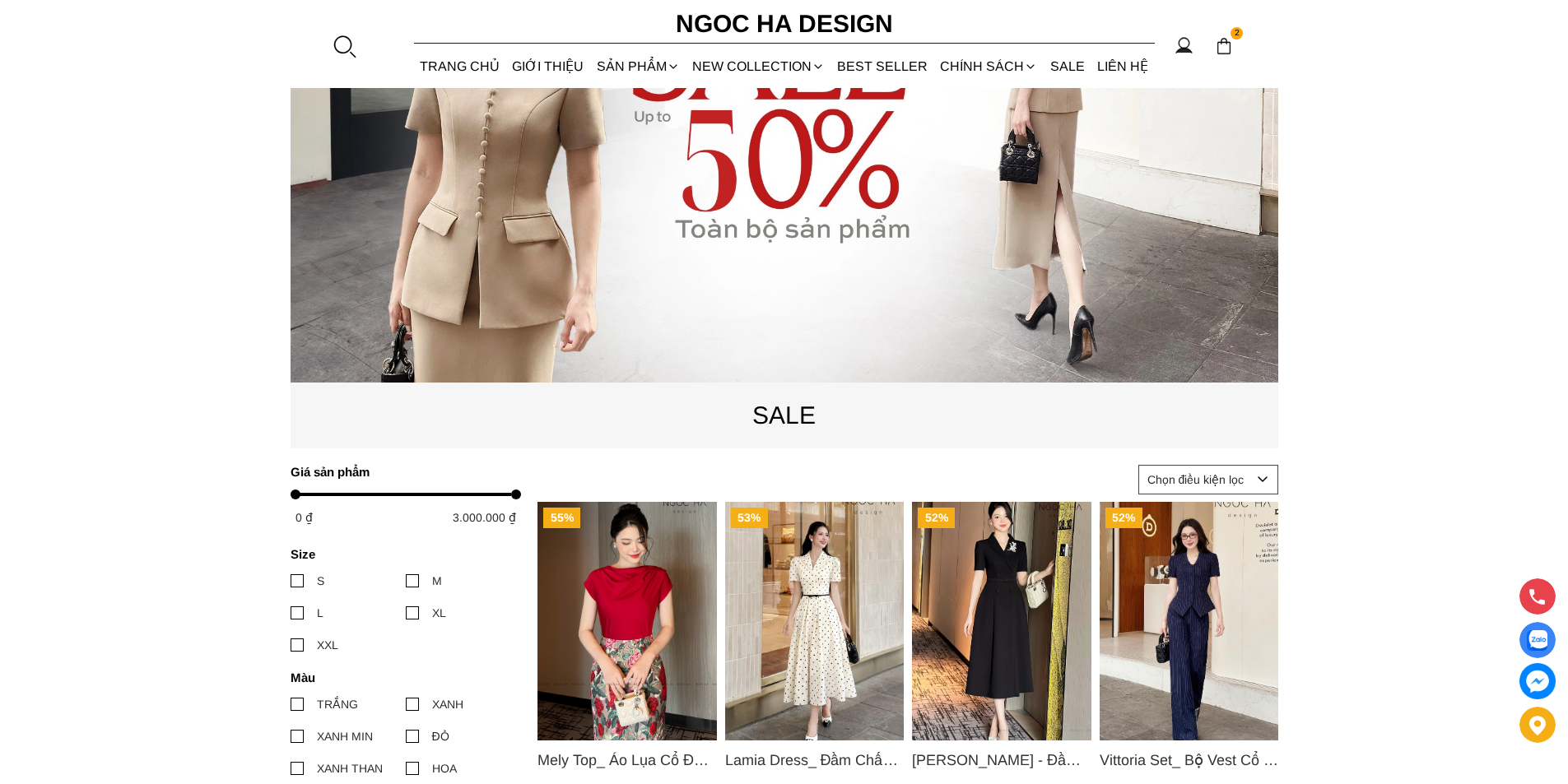
scroll to position [494, 0]
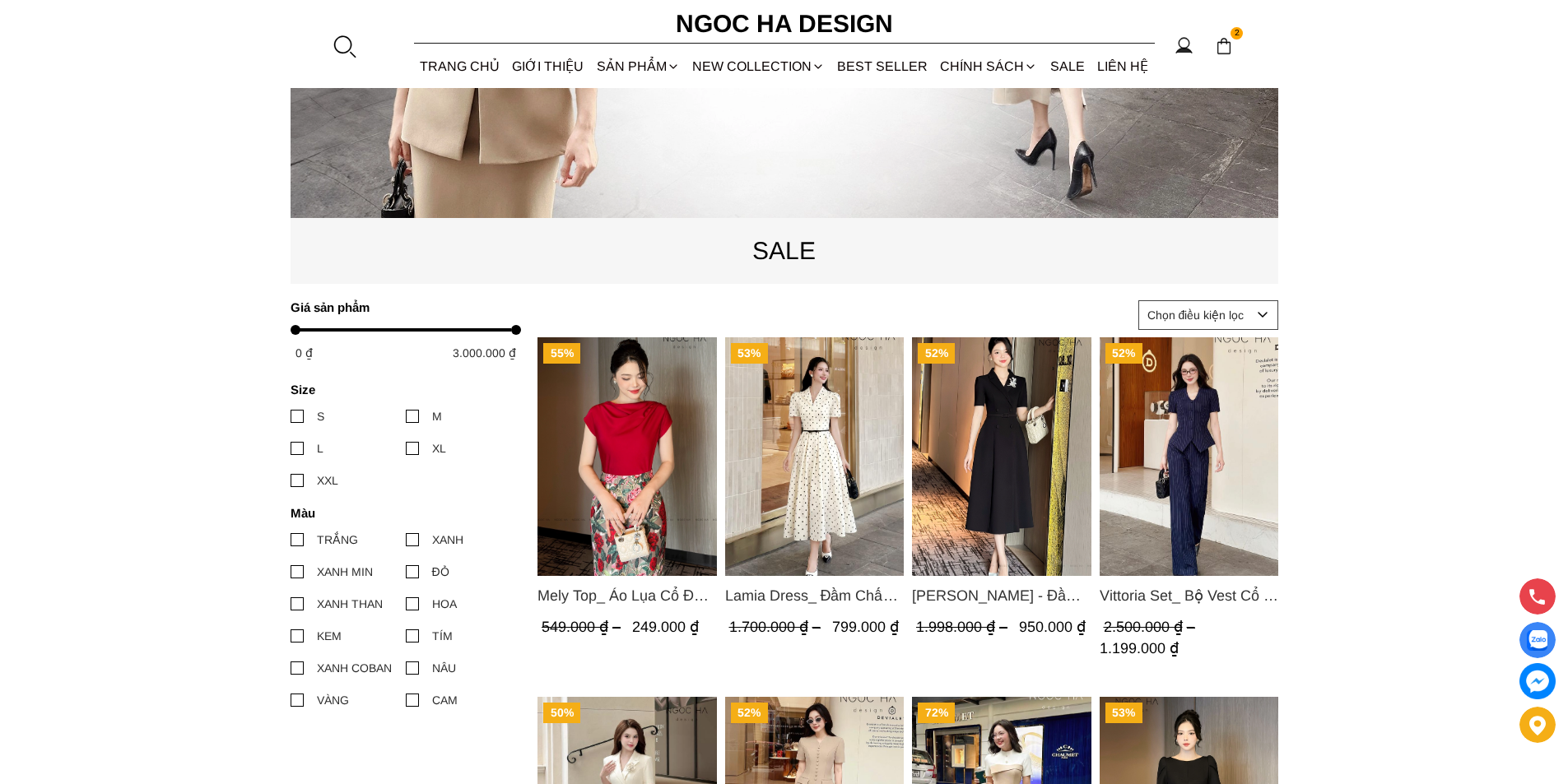
click at [1178, 304] on select "Chọn điều kiện lọc Bán chạy nhất Tên sản phẩm A - Z Tên sản phẩm Z - A Giá từ c…" at bounding box center [1208, 315] width 140 height 30
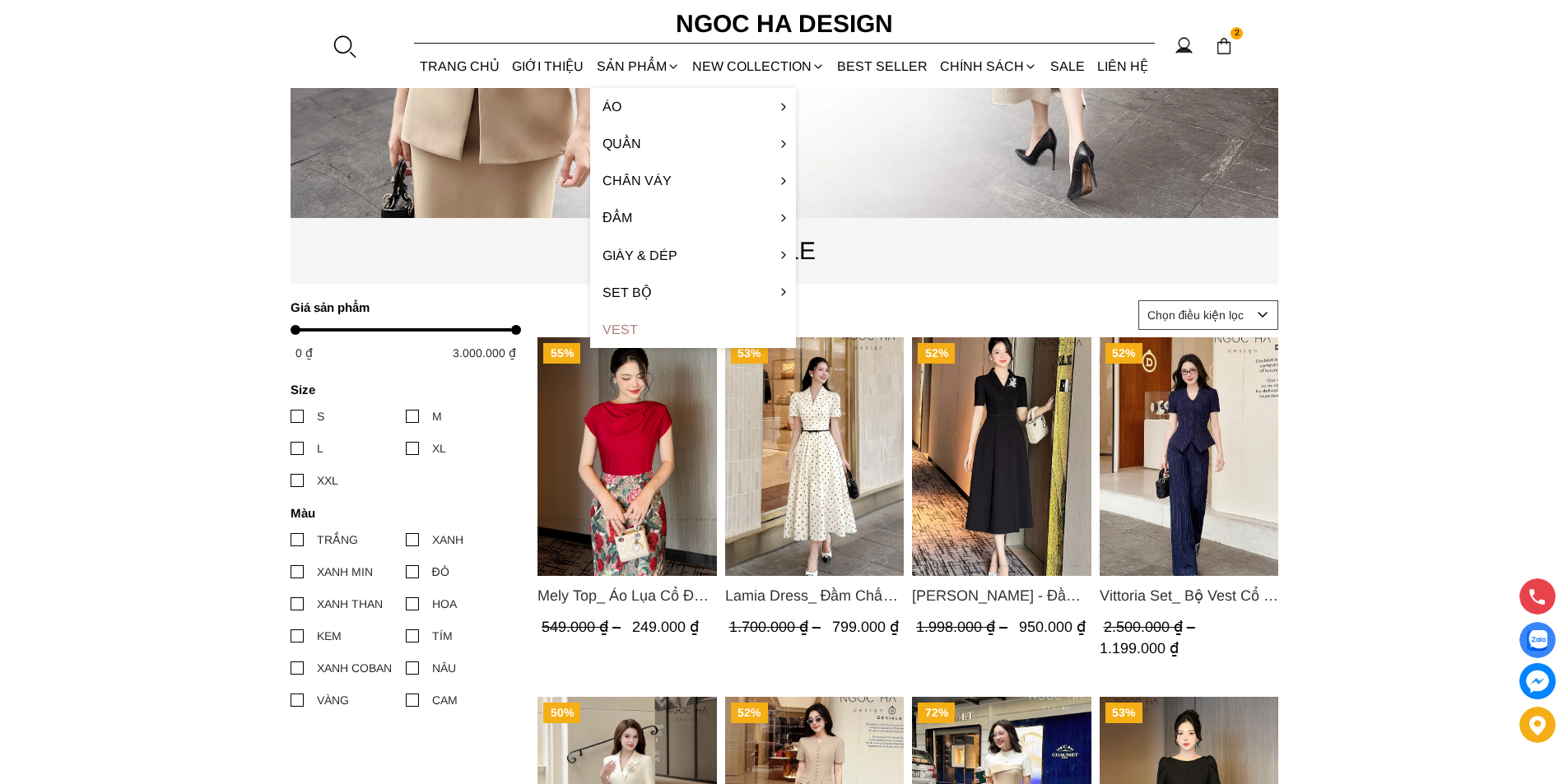
scroll to position [576, 0]
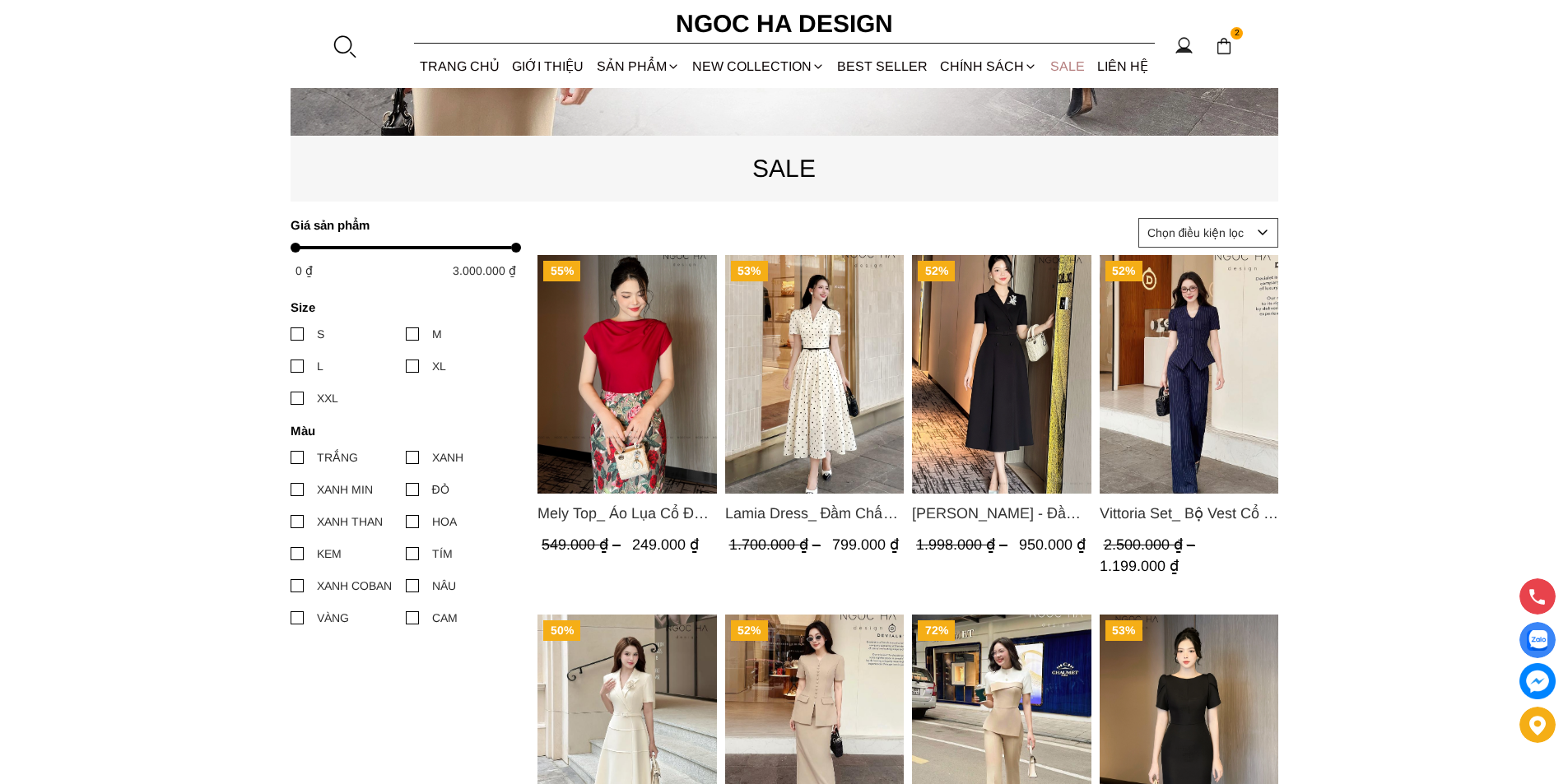
click at [1054, 65] on link "SALE" at bounding box center [1066, 66] width 47 height 44
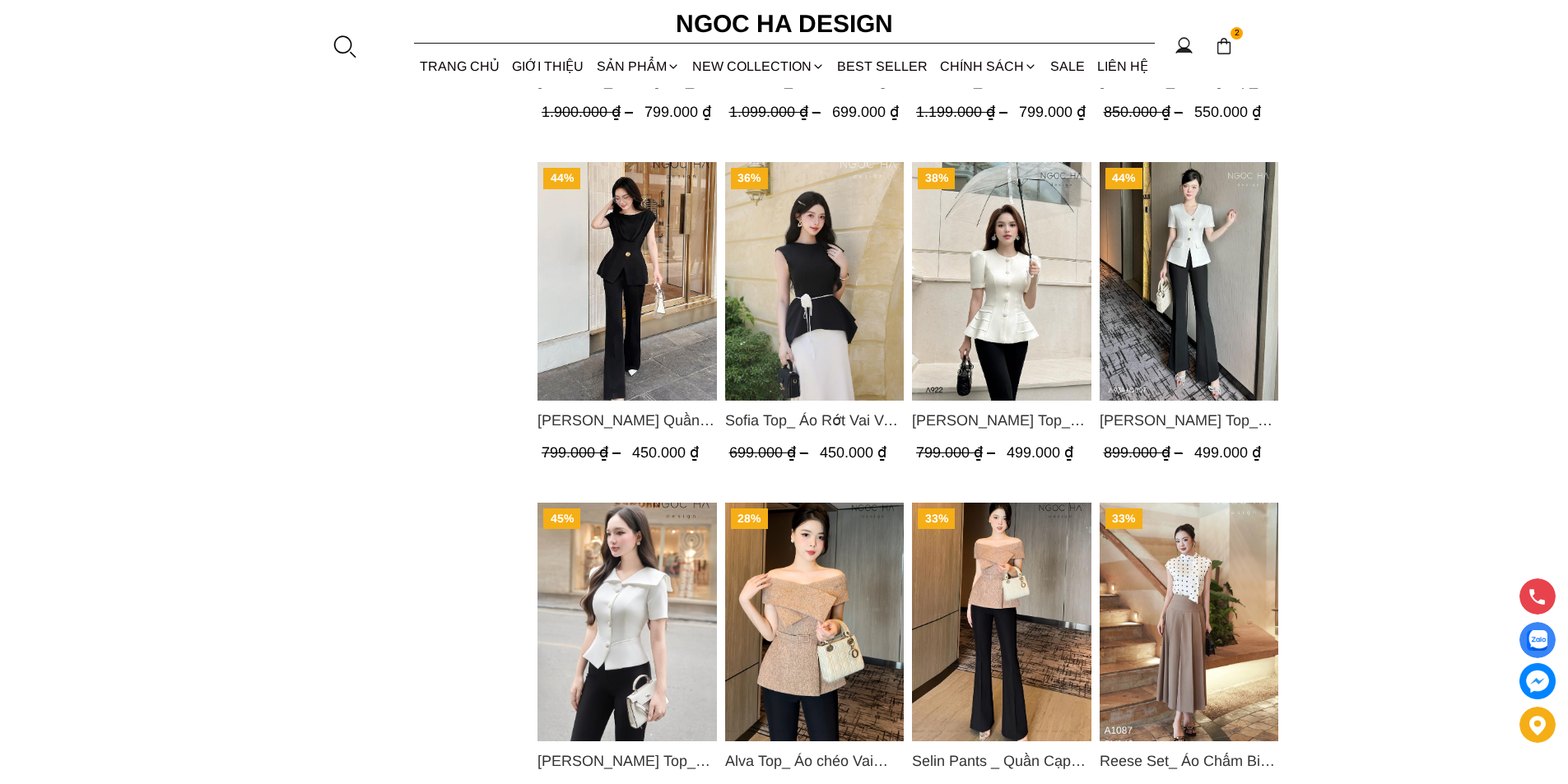
scroll to position [2159, 0]
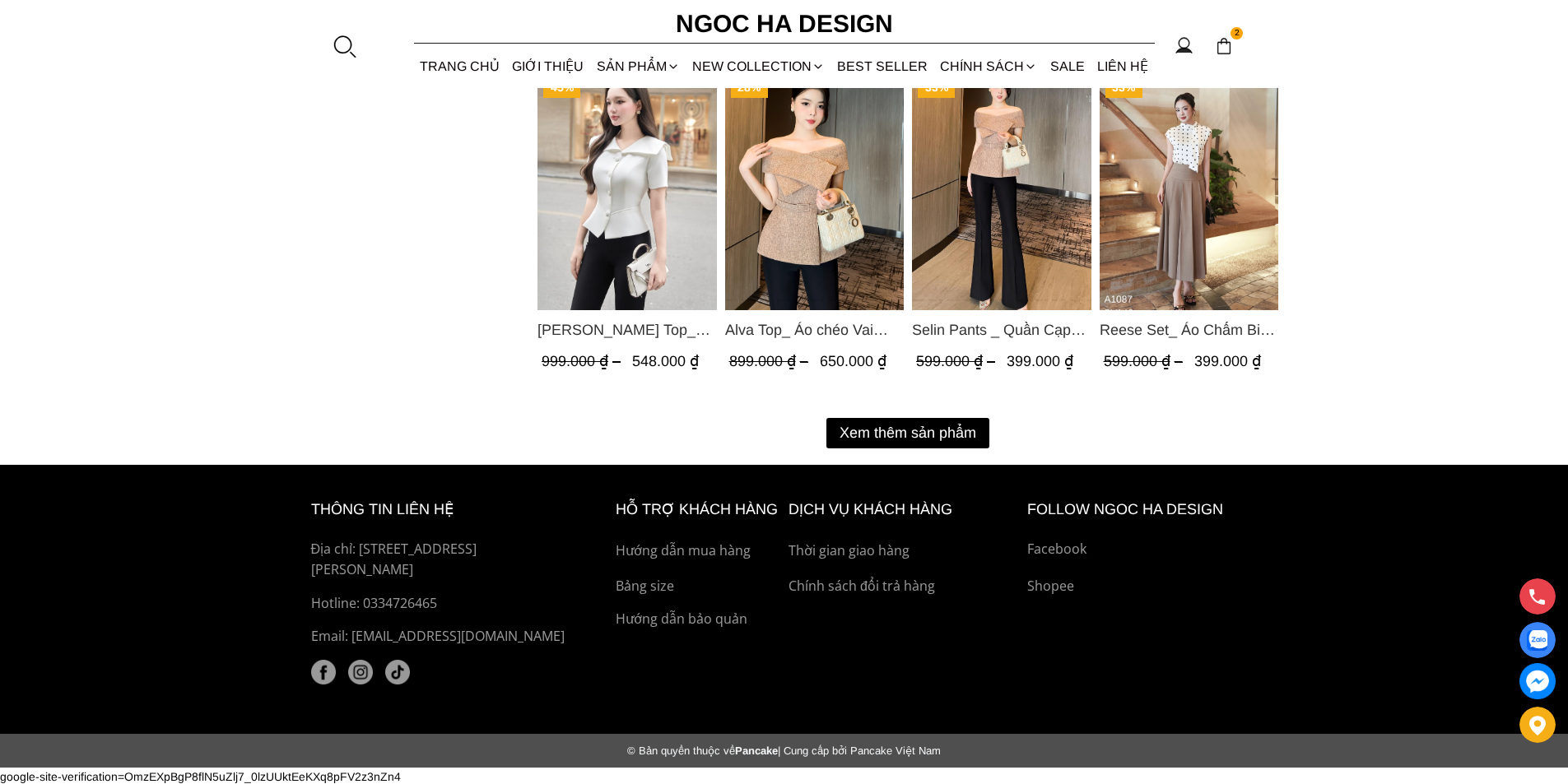
click at [924, 423] on button "Xem thêm sản phẩm" at bounding box center [907, 433] width 163 height 31
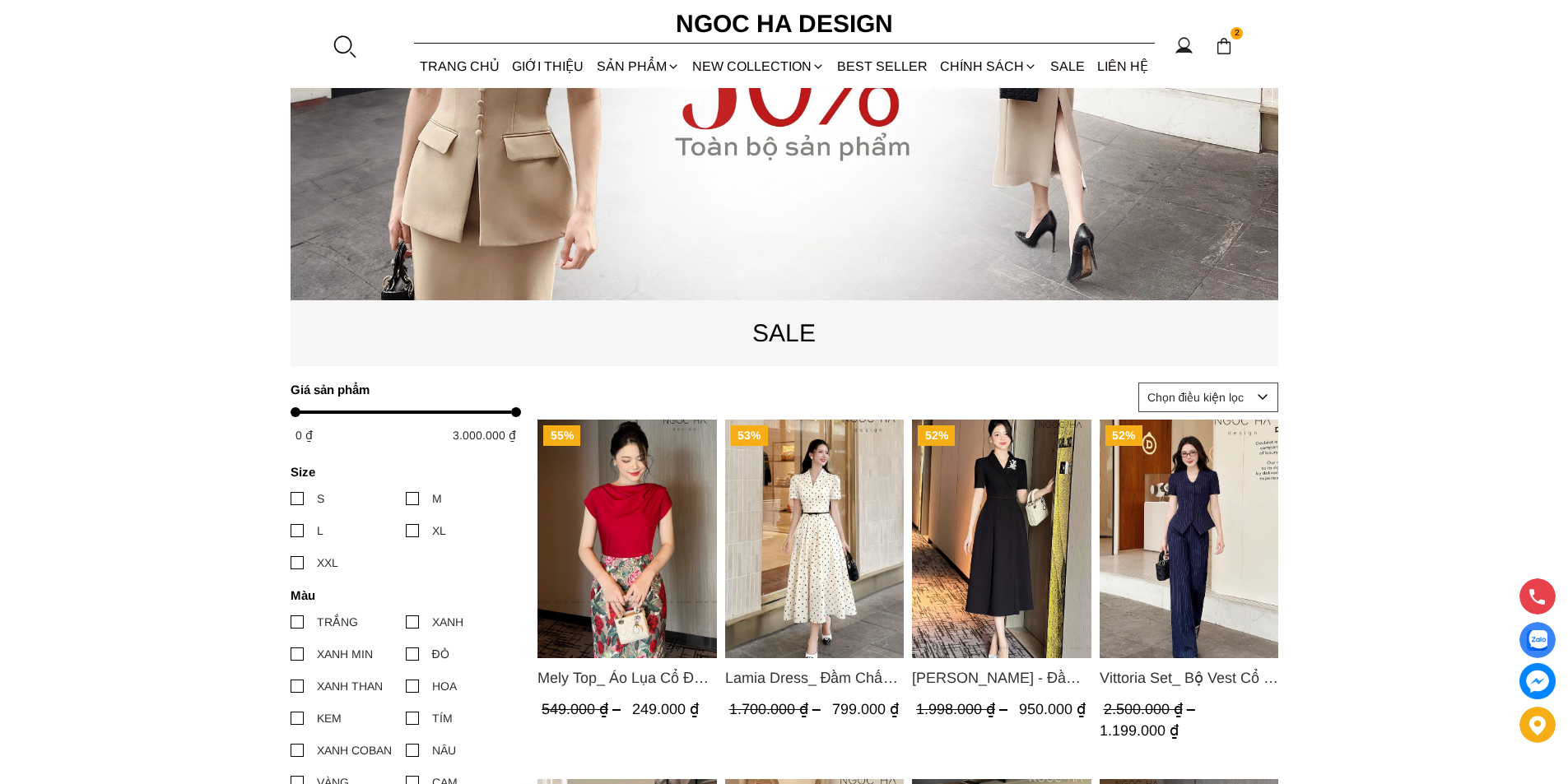
scroll to position [576, 0]
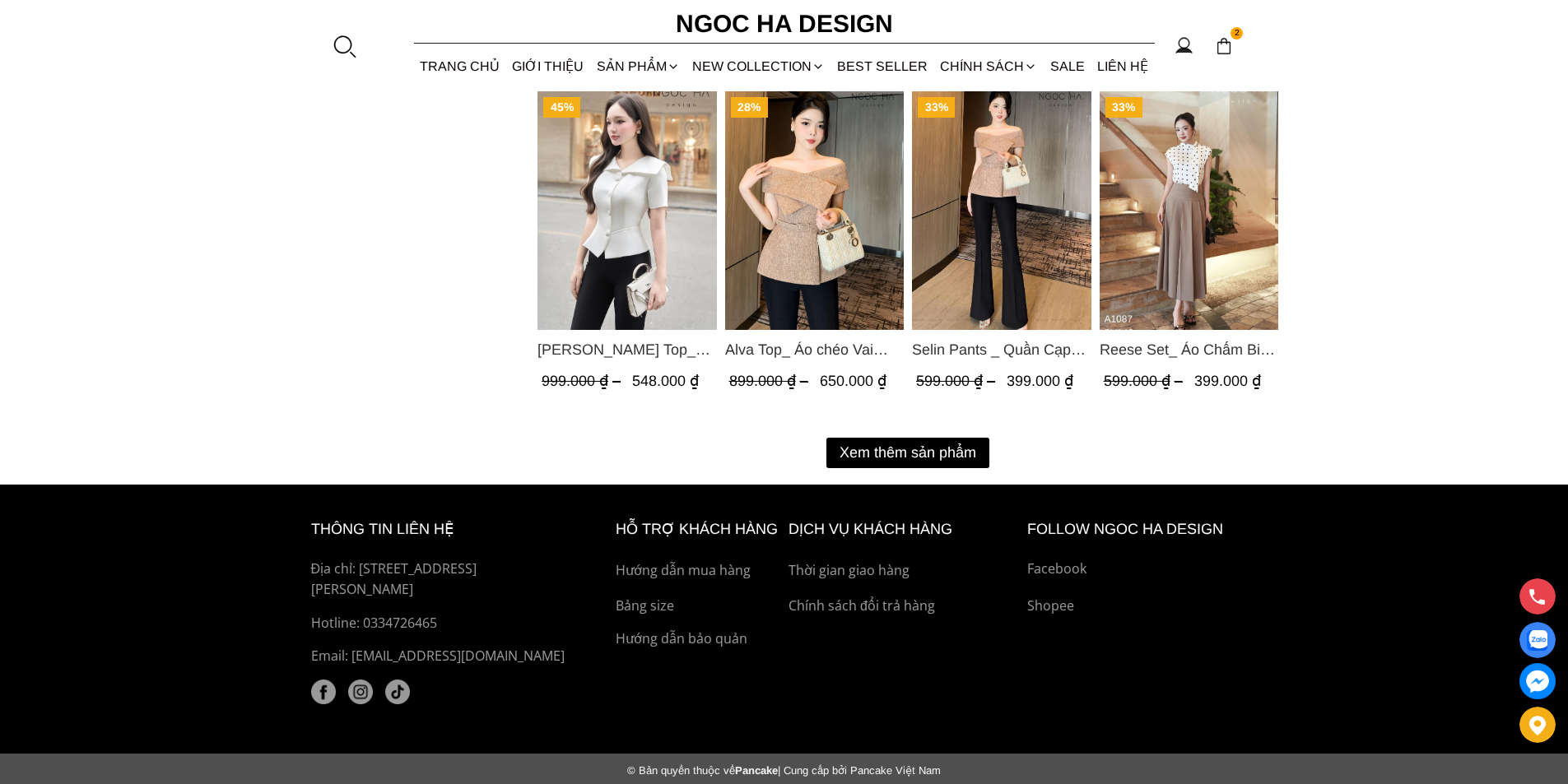
scroll to position [2159, 0]
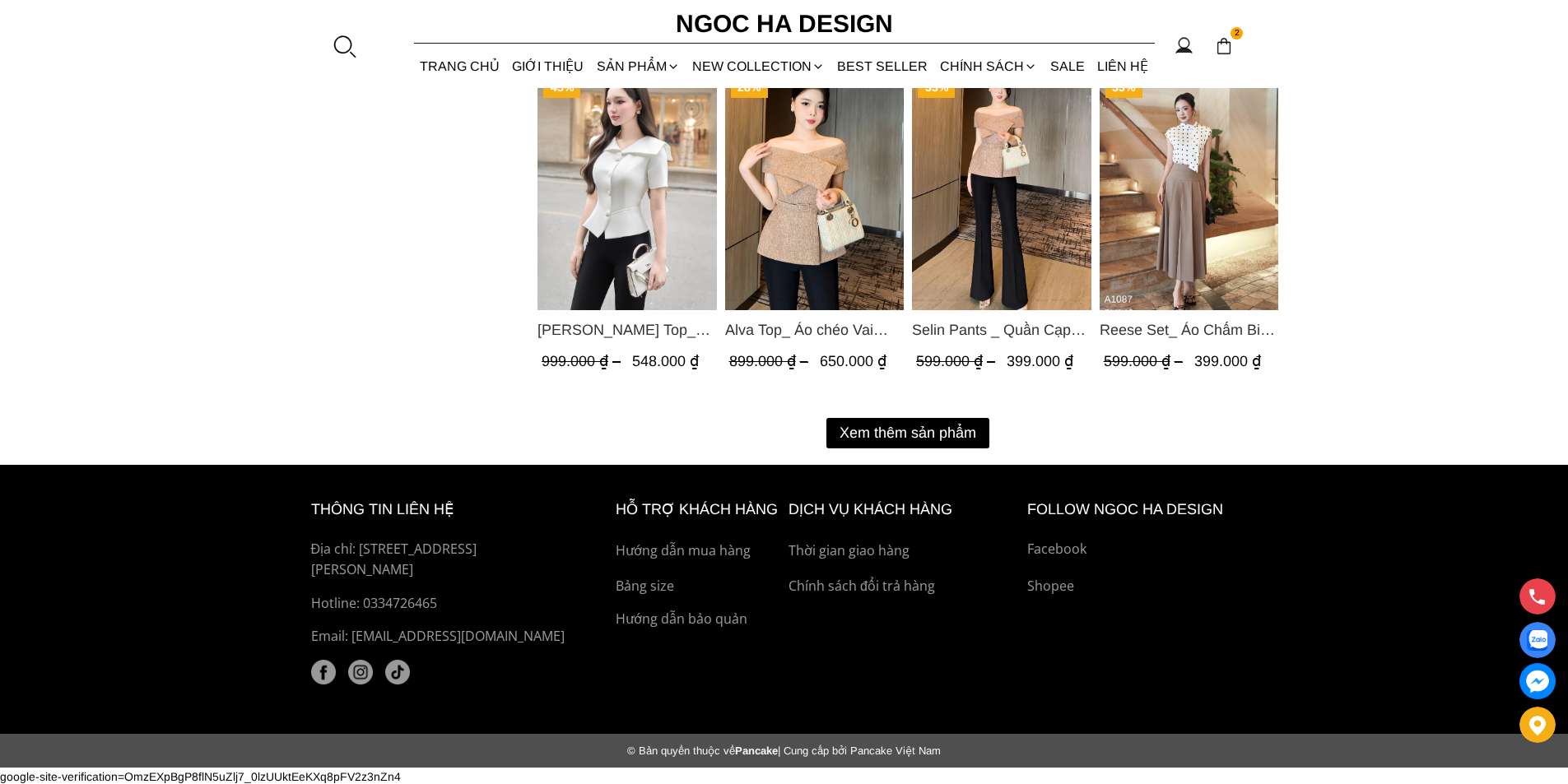
click at [841, 430] on button "Xem thêm sản phẩm" at bounding box center [907, 433] width 163 height 31
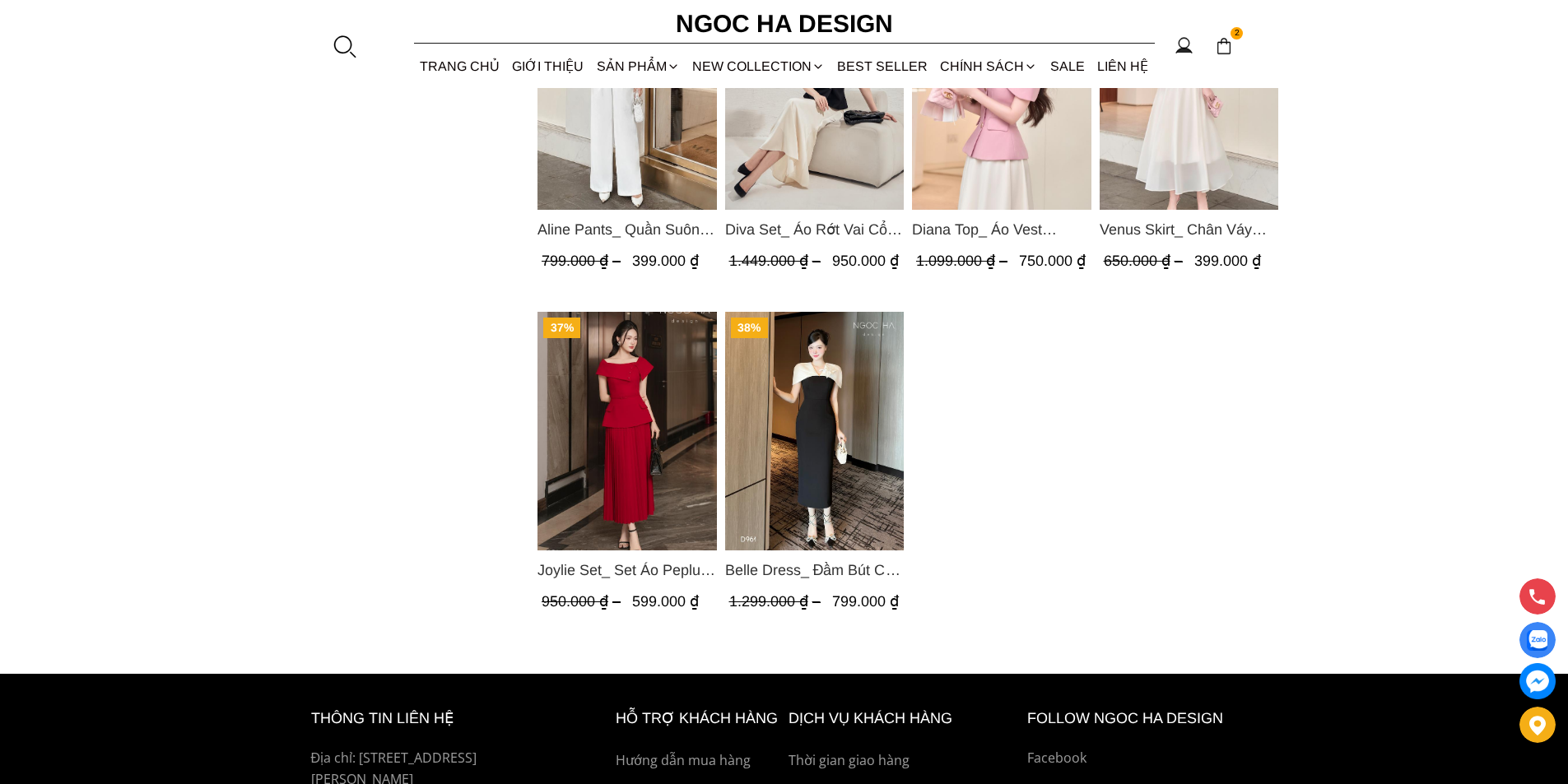
scroll to position [3829, 0]
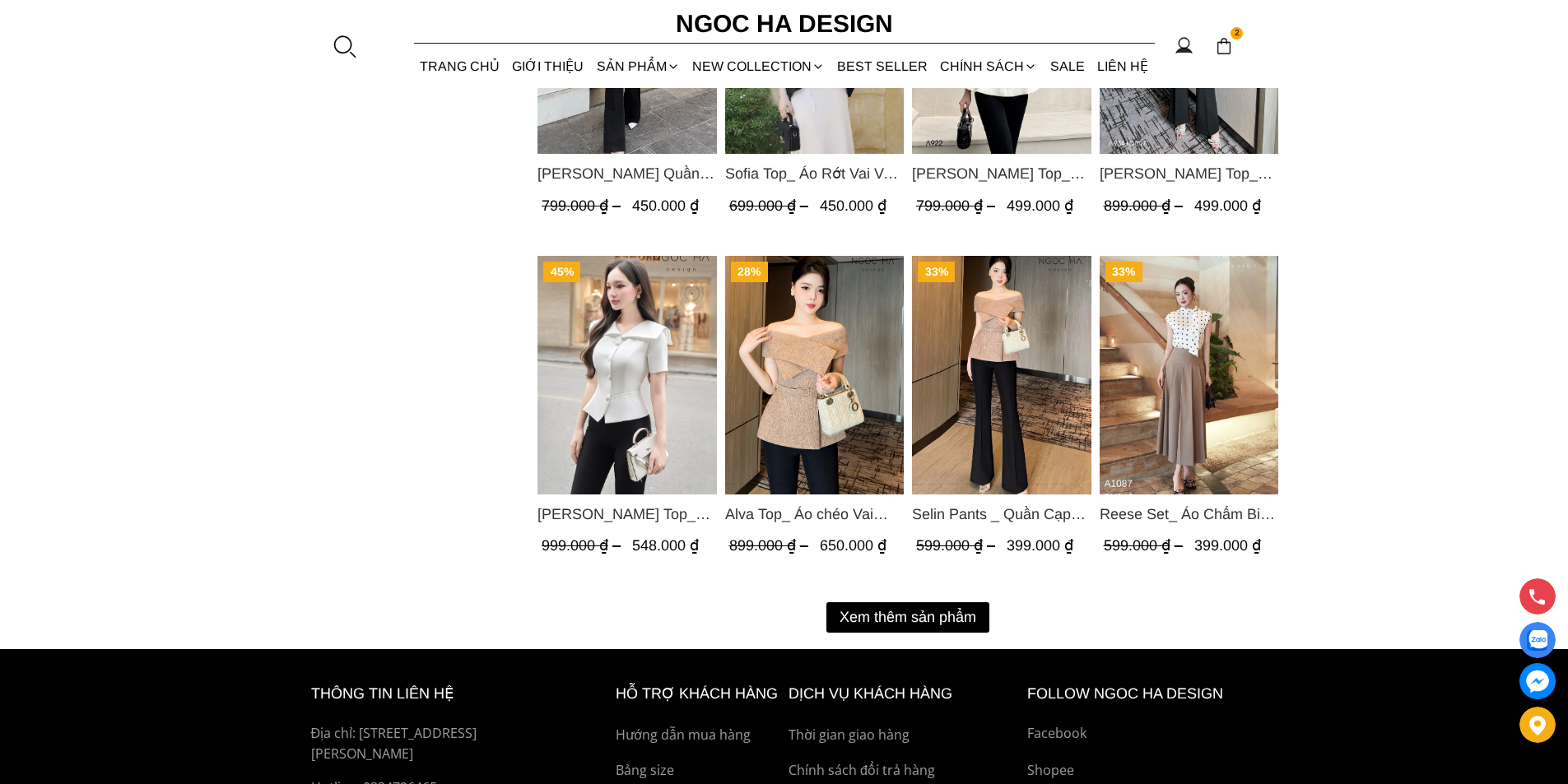
scroll to position [2139, 0]
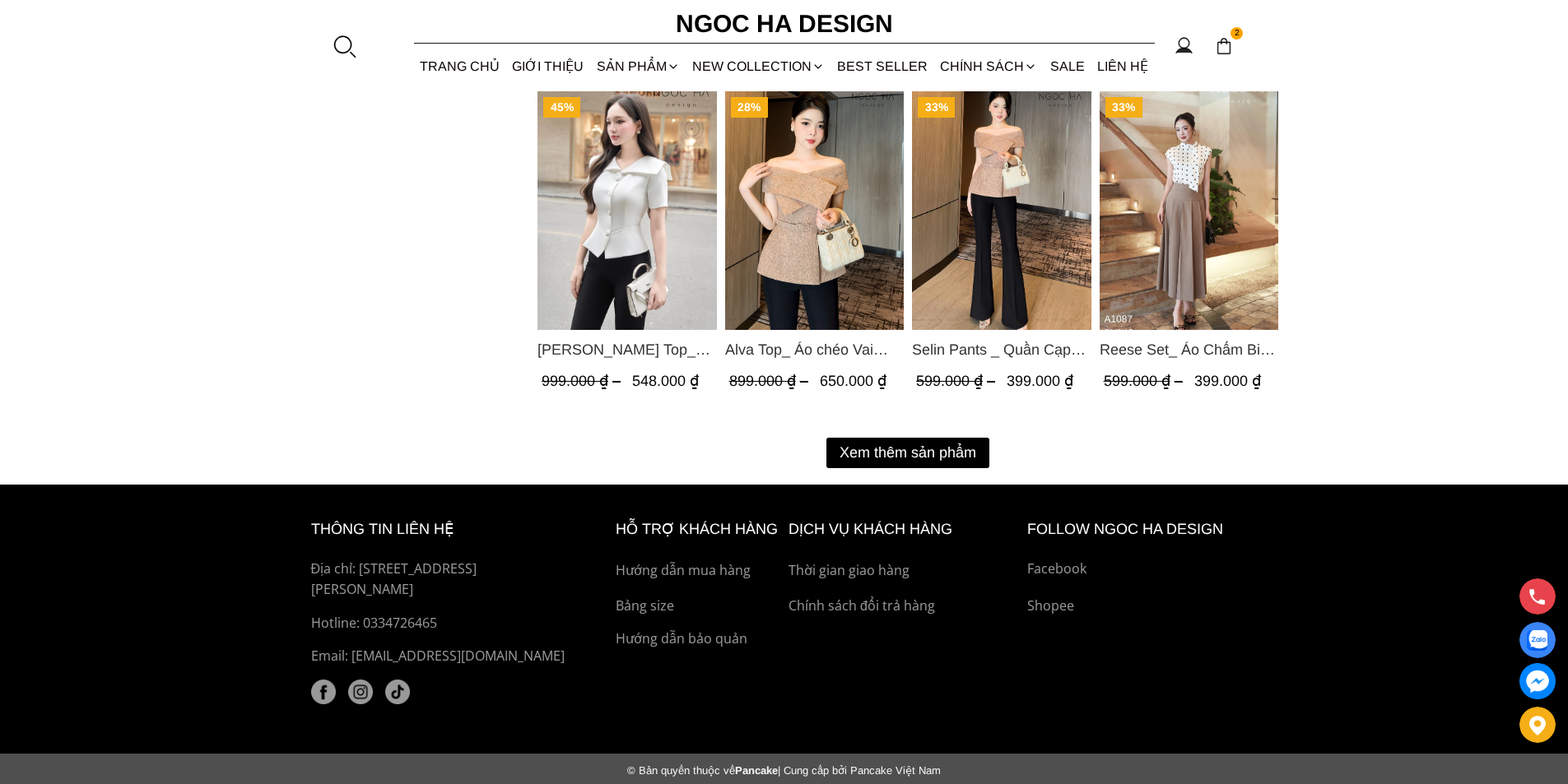
click at [815, 196] on img "Product image - Alva Top_ Áo chéo Vai Kèm Đai Màu Be A822" at bounding box center [813, 210] width 180 height 239
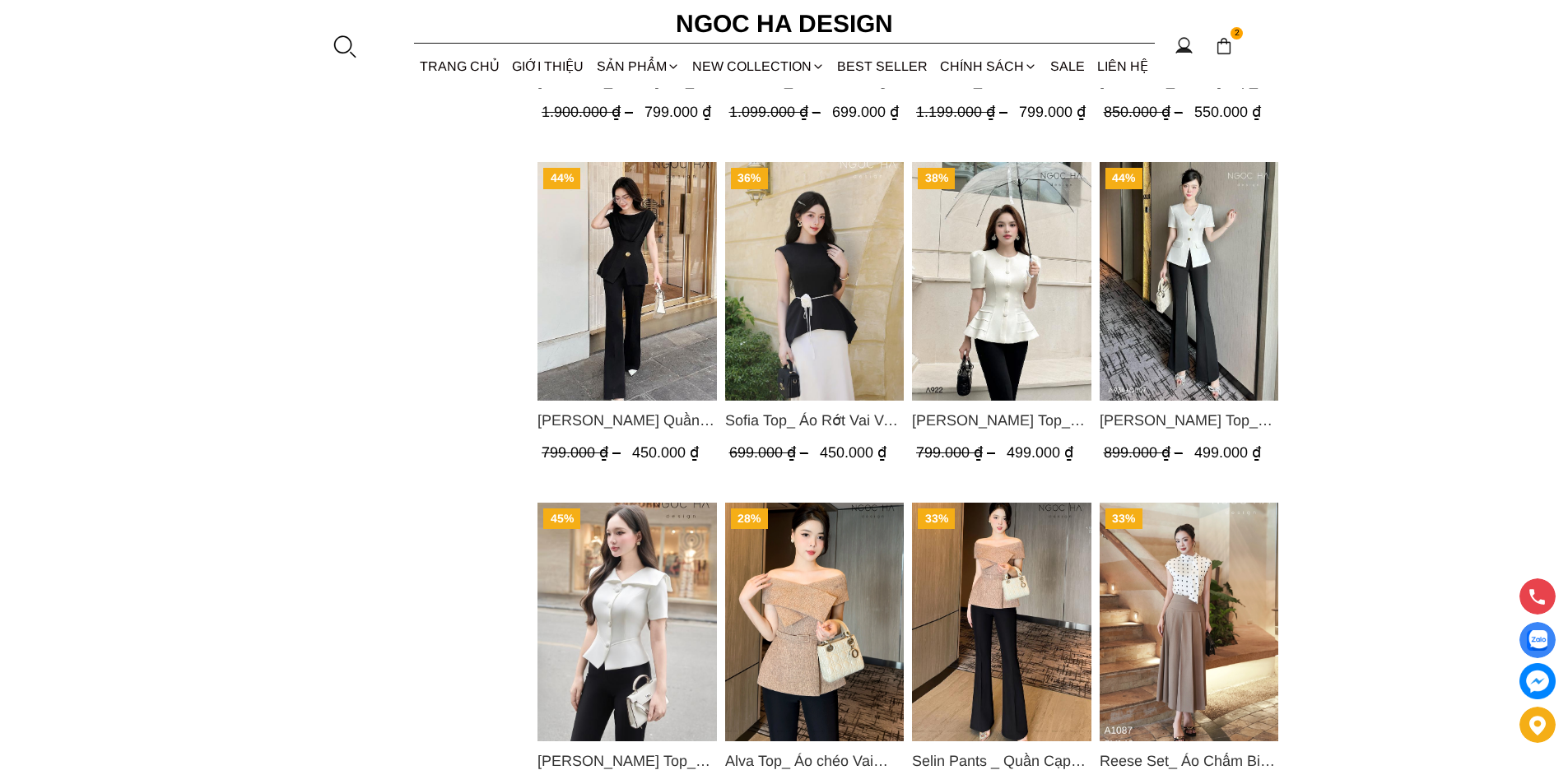
scroll to position [1892, 0]
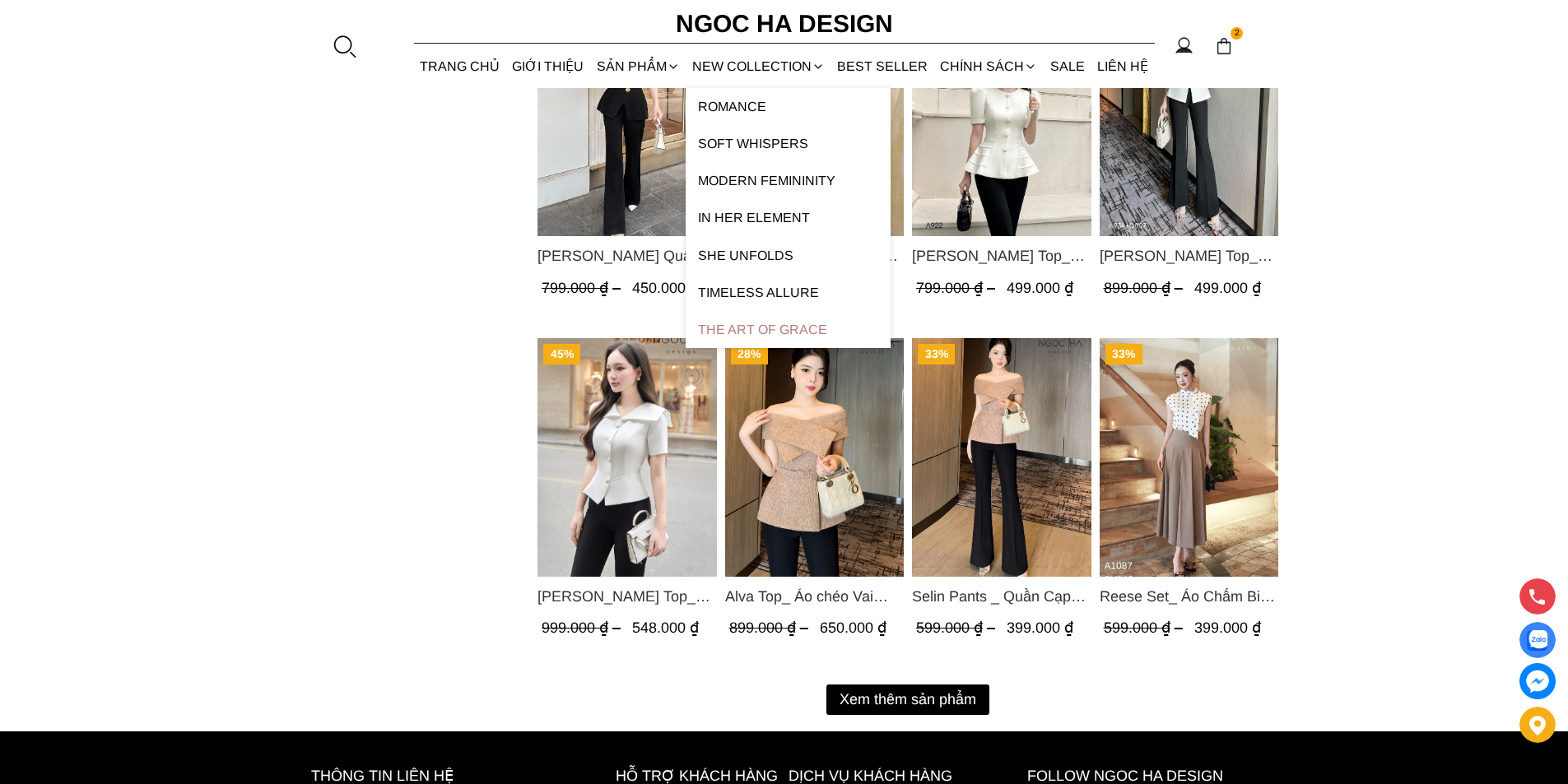
click at [768, 336] on link "The Art Of Grace" at bounding box center [787, 329] width 205 height 37
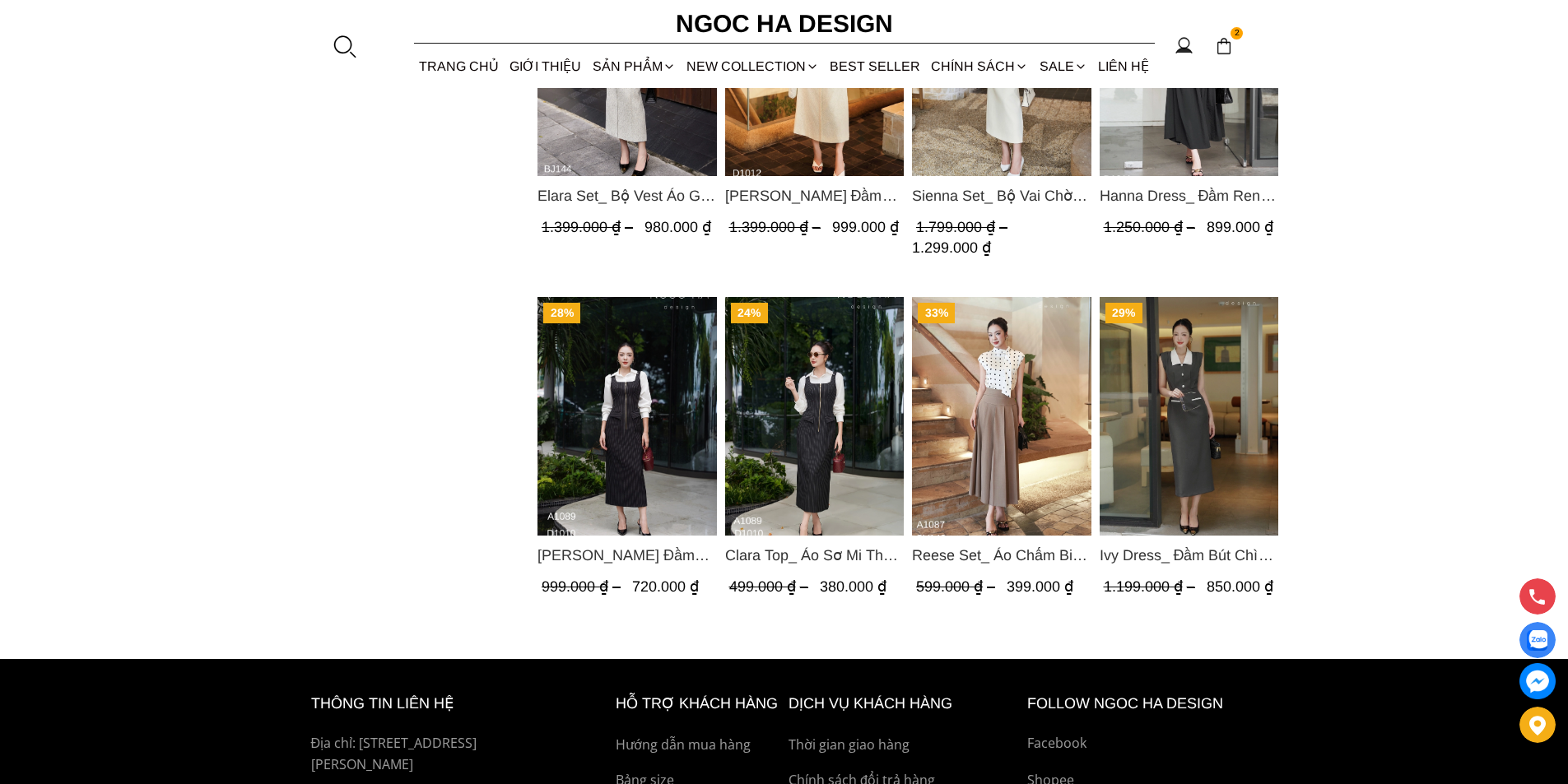
scroll to position [1316, 0]
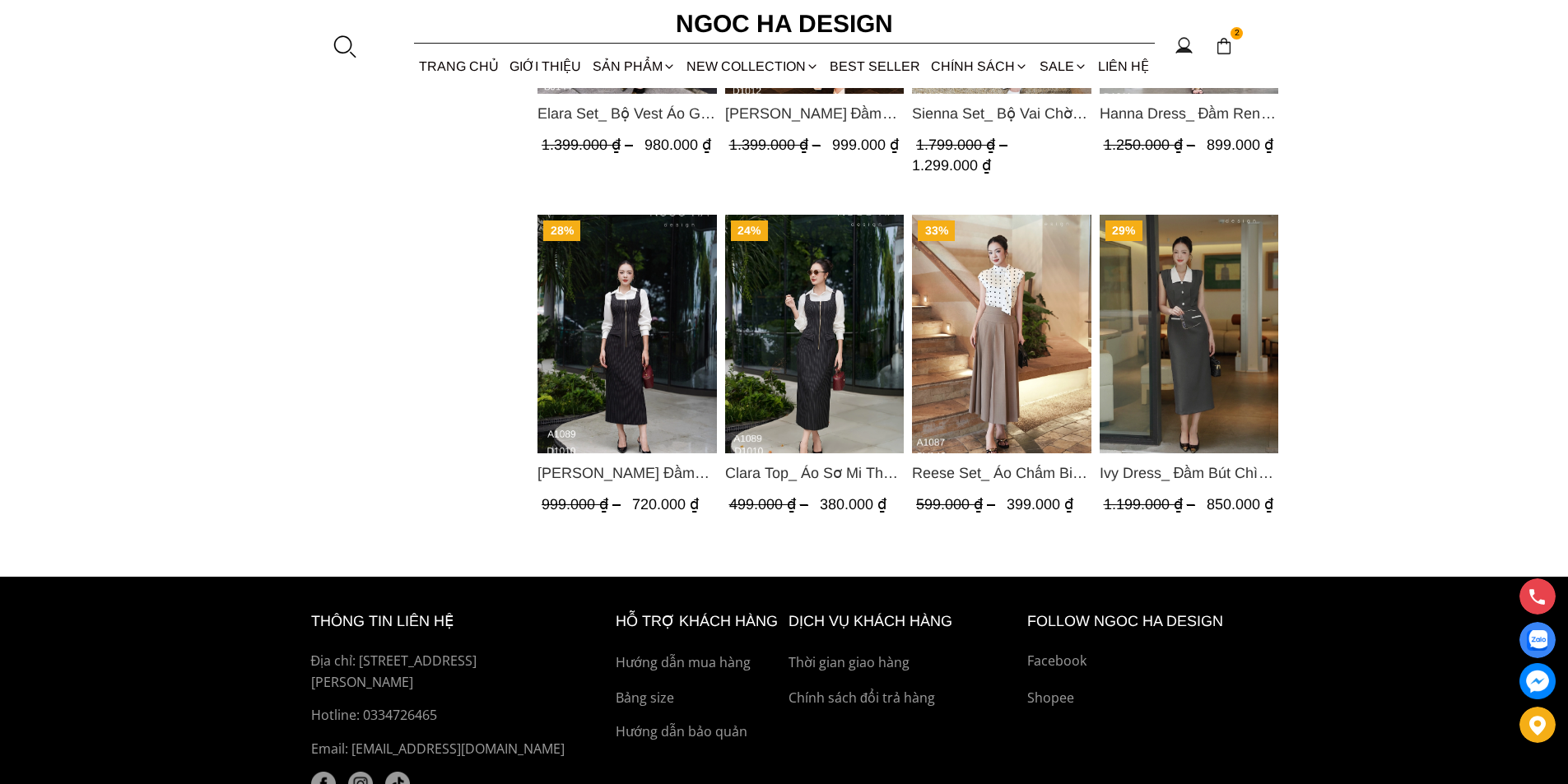
click at [762, 339] on img "Product image - Clara Top_ Áo Sơ Mi Thô Cổ Đức Màu Trắng A1089" at bounding box center [813, 334] width 180 height 239
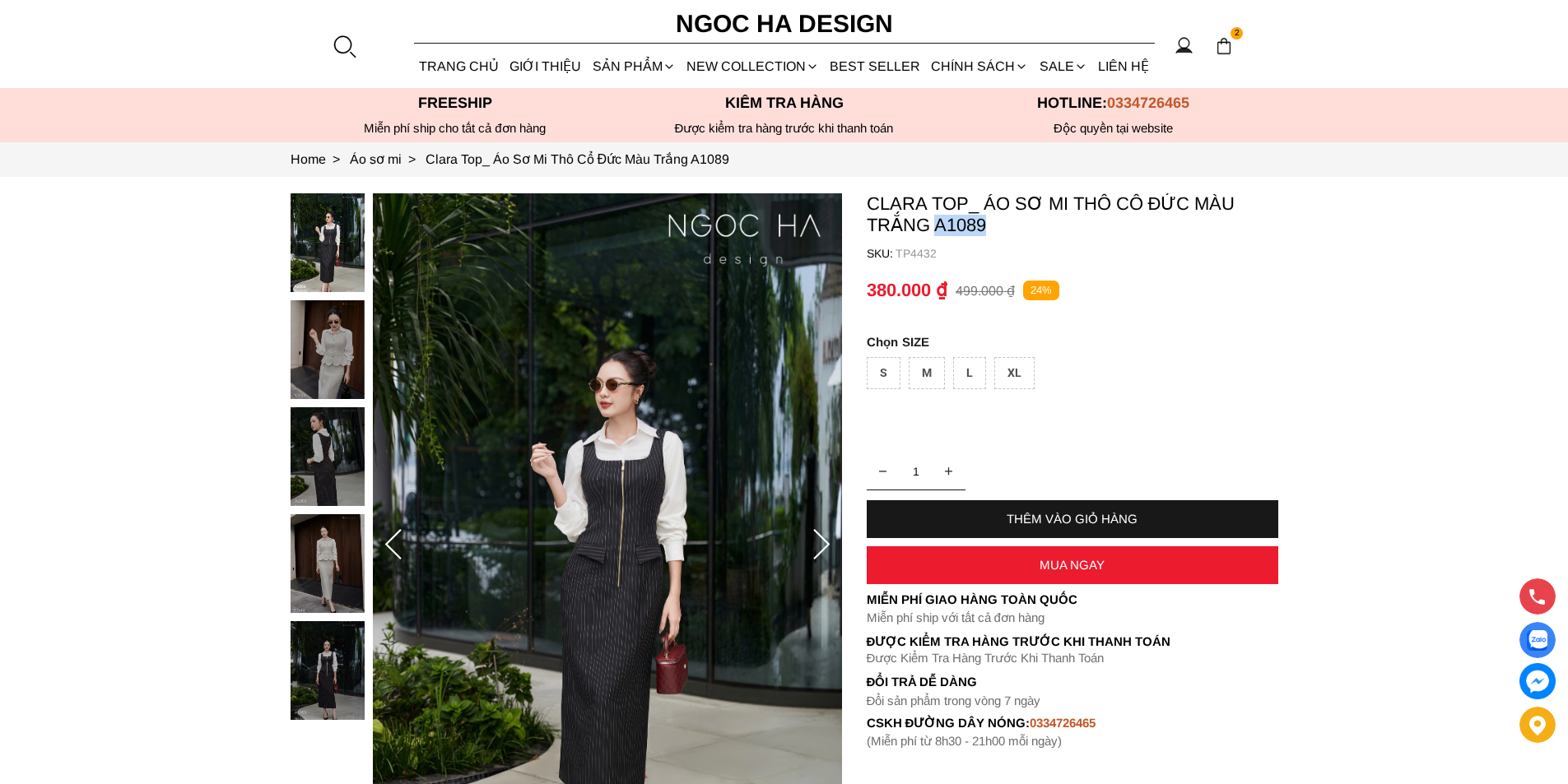
copy p "A1089"
drag, startPoint x: 997, startPoint y: 230, endPoint x: 936, endPoint y: 225, distance: 61.2
click at [936, 225] on p "Clara Top_ Áo Sơ Mi Thô Cổ Đức Màu Trắng A1089" at bounding box center [1072, 214] width 412 height 43
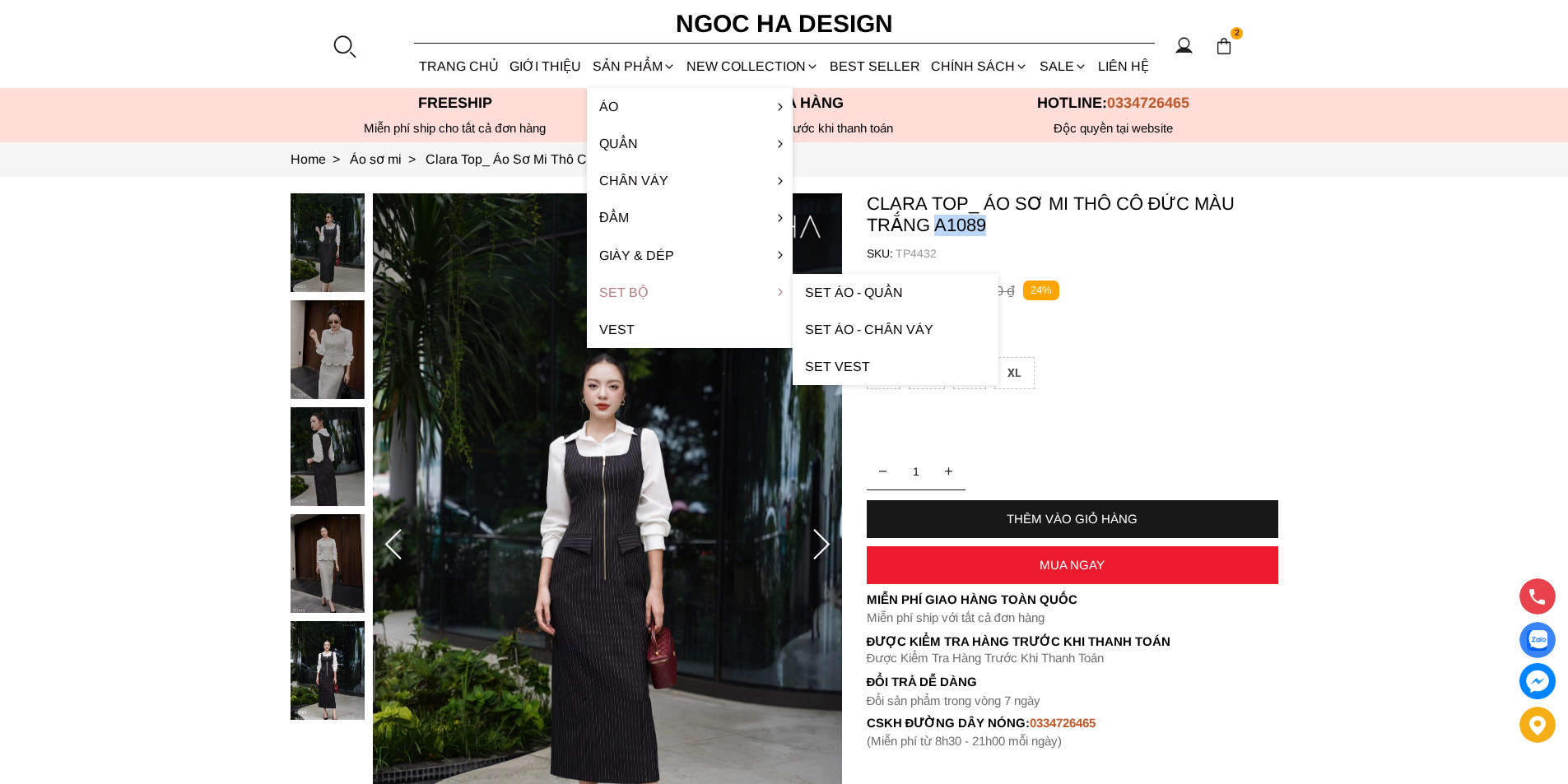
click at [639, 297] on link "Set Bộ" at bounding box center [689, 291] width 205 height 37
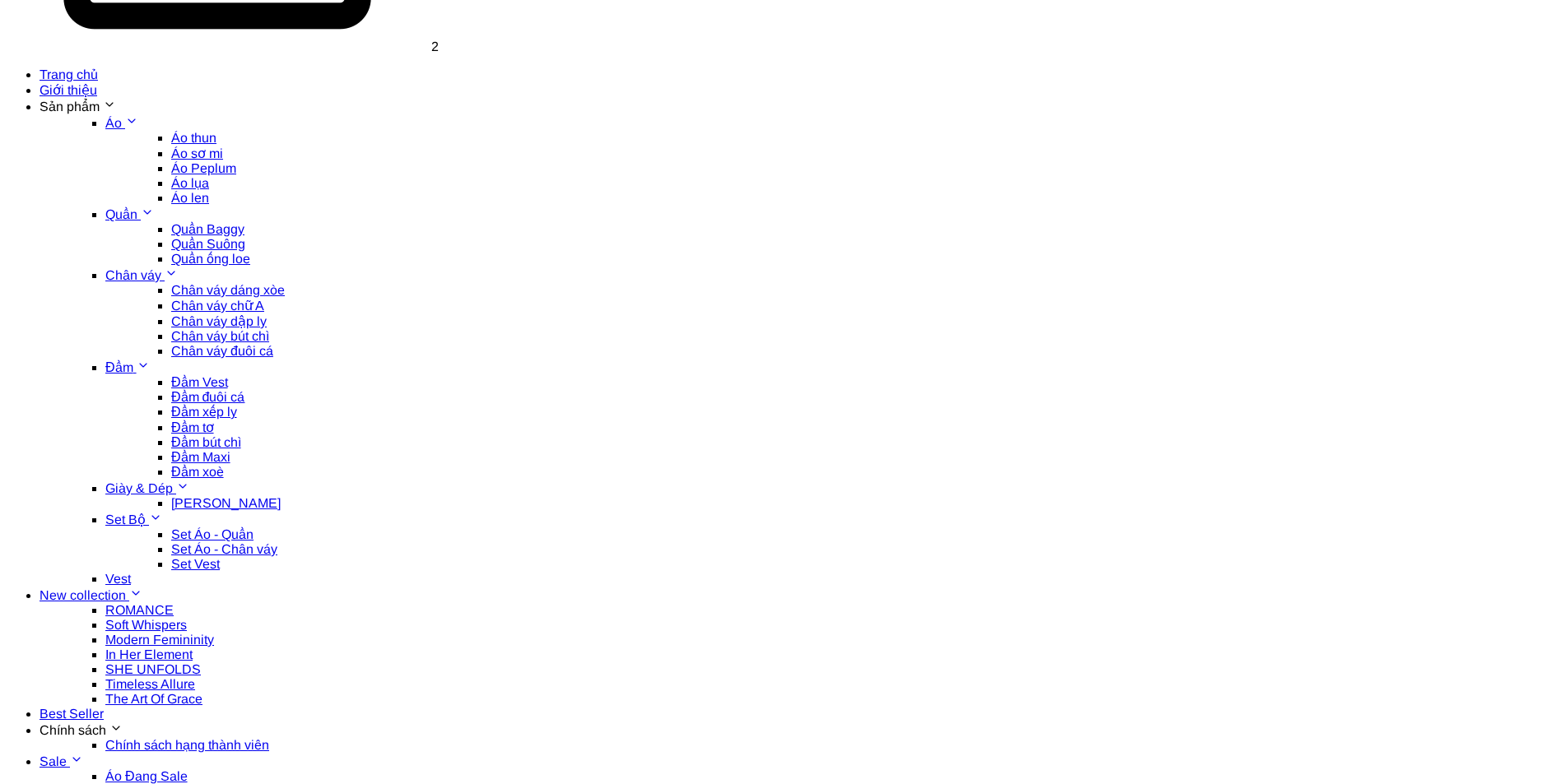
scroll to position [576, 0]
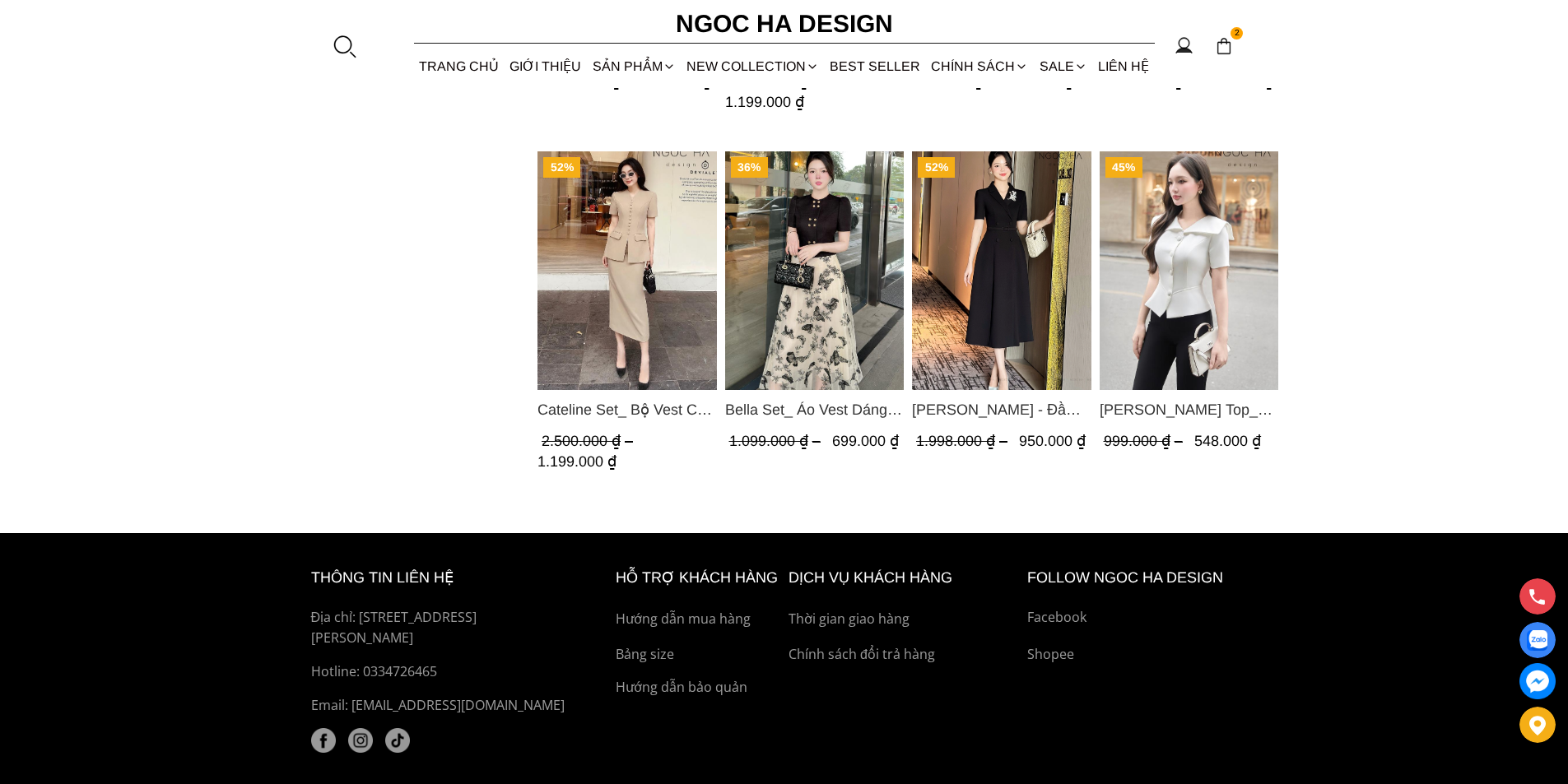
scroll to position [973, 0]
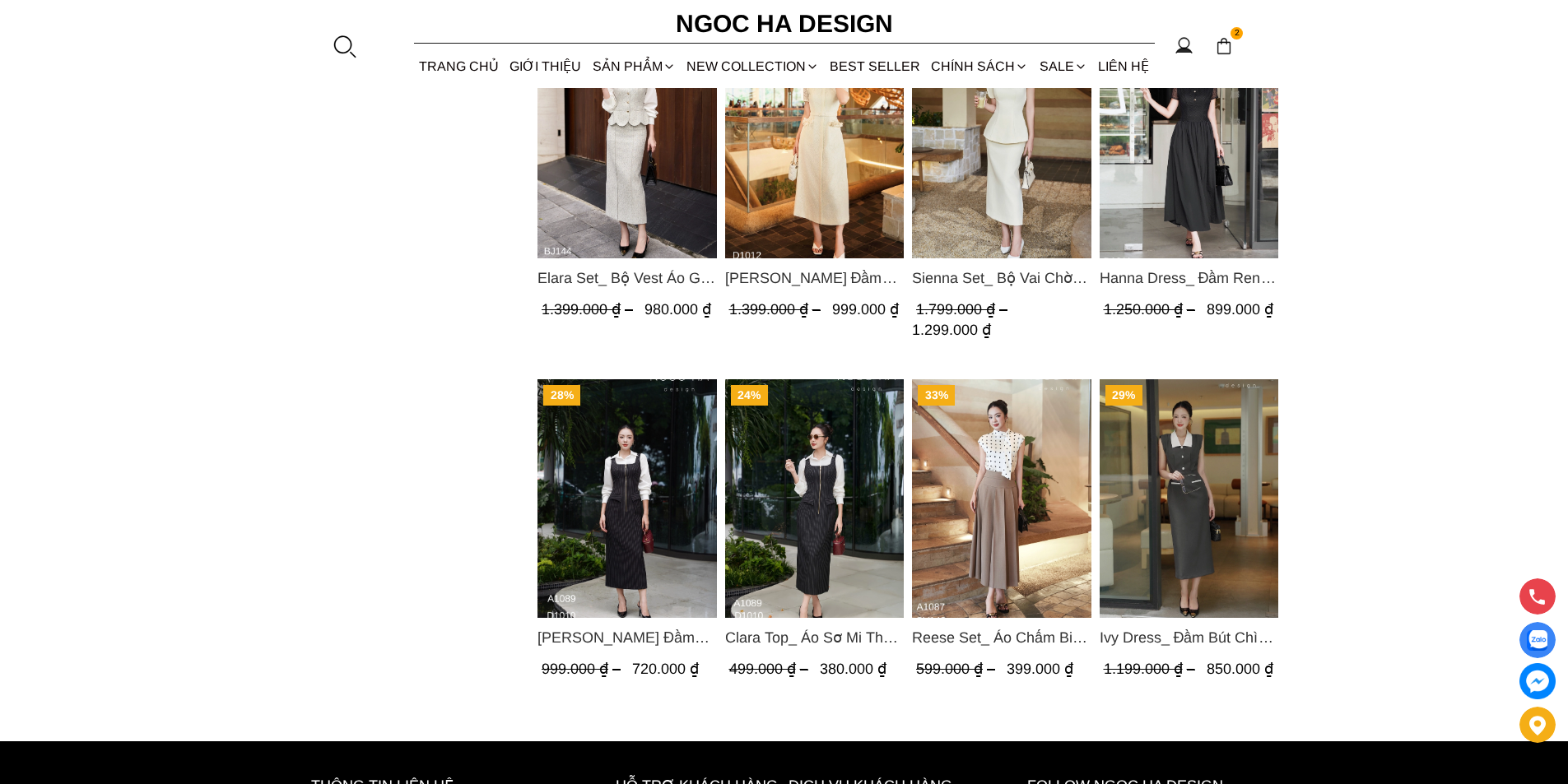
scroll to position [1316, 0]
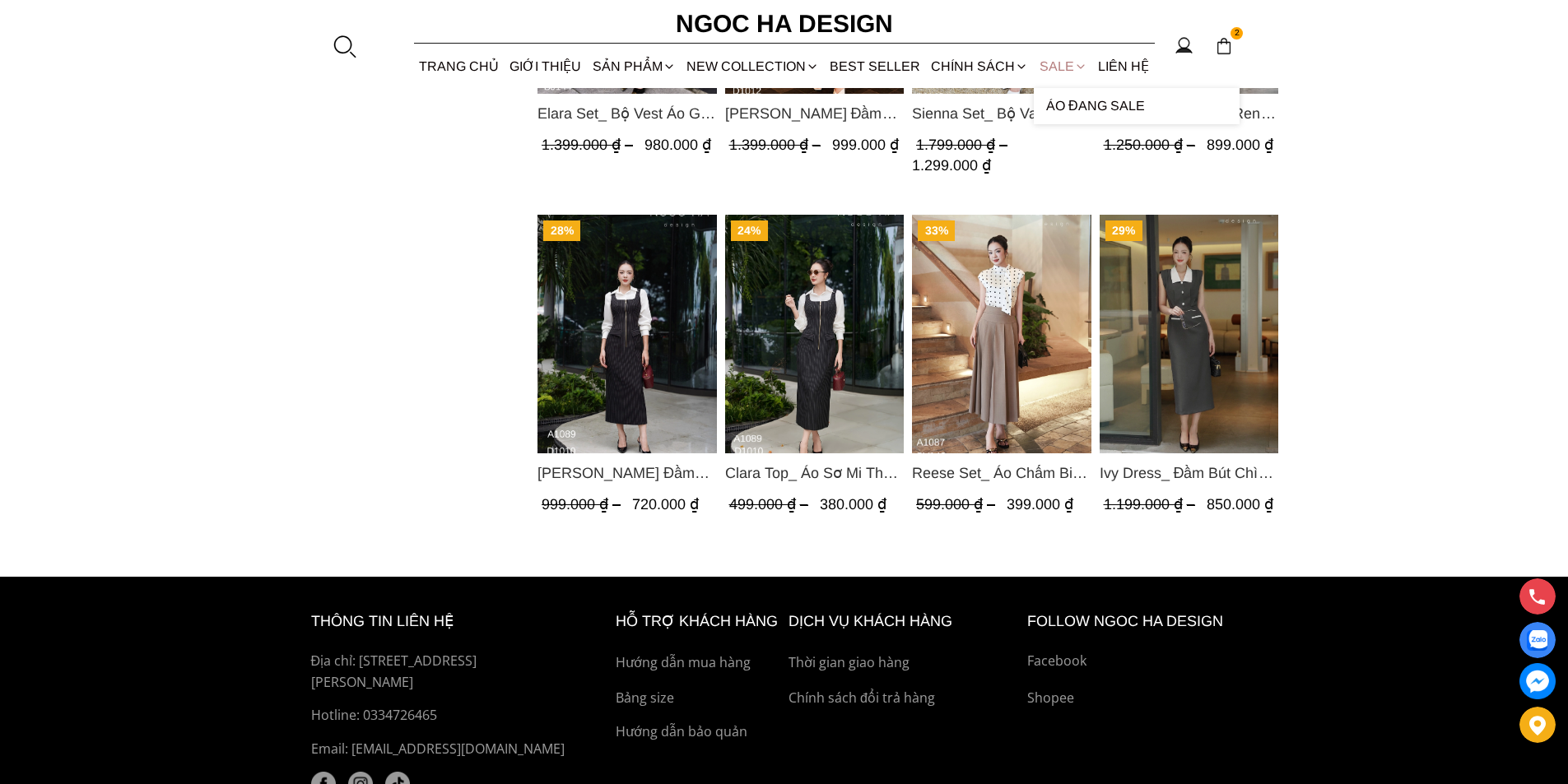
click at [1061, 72] on link "SALE" at bounding box center [1062, 66] width 59 height 44
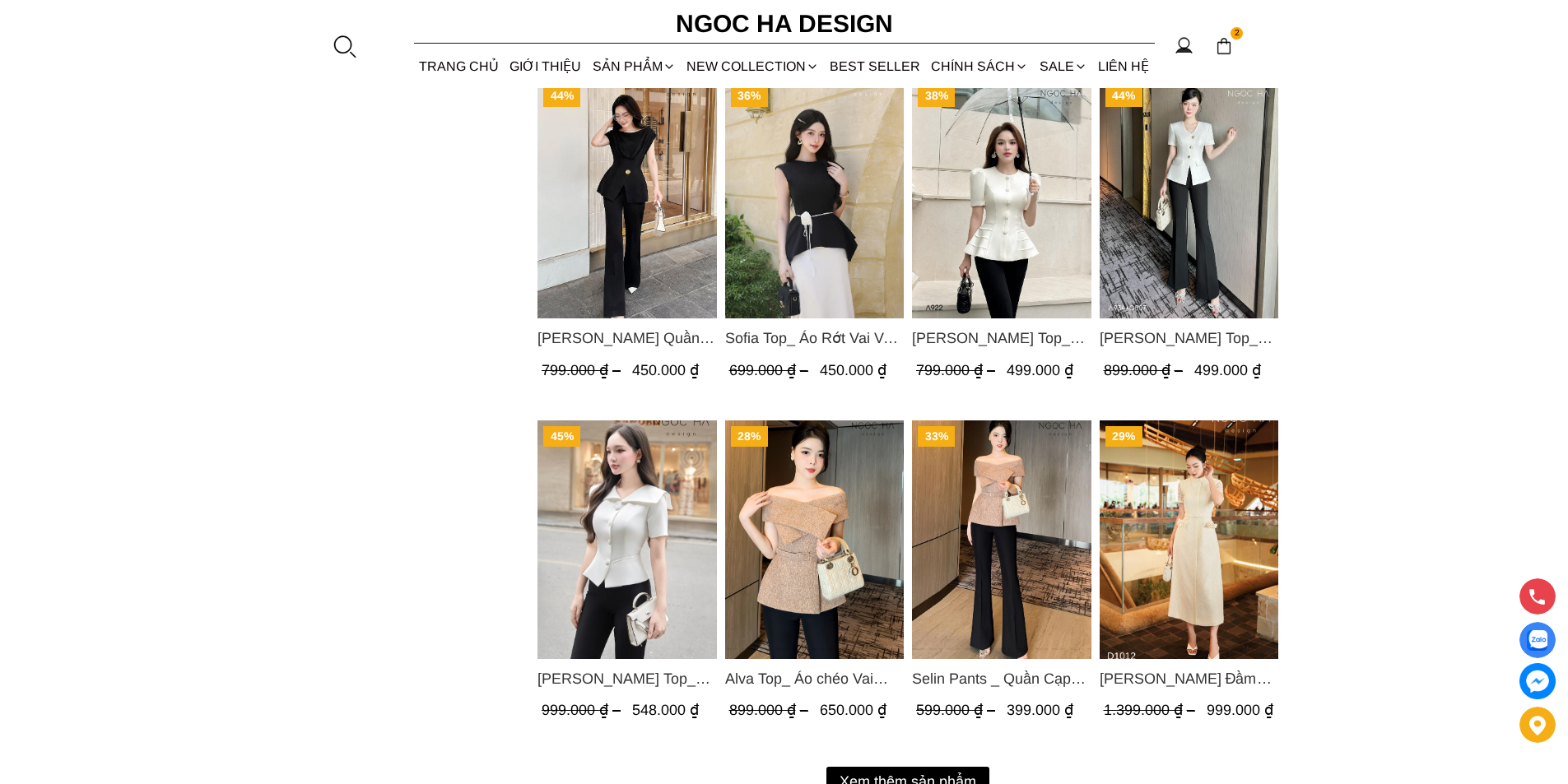
scroll to position [2159, 0]
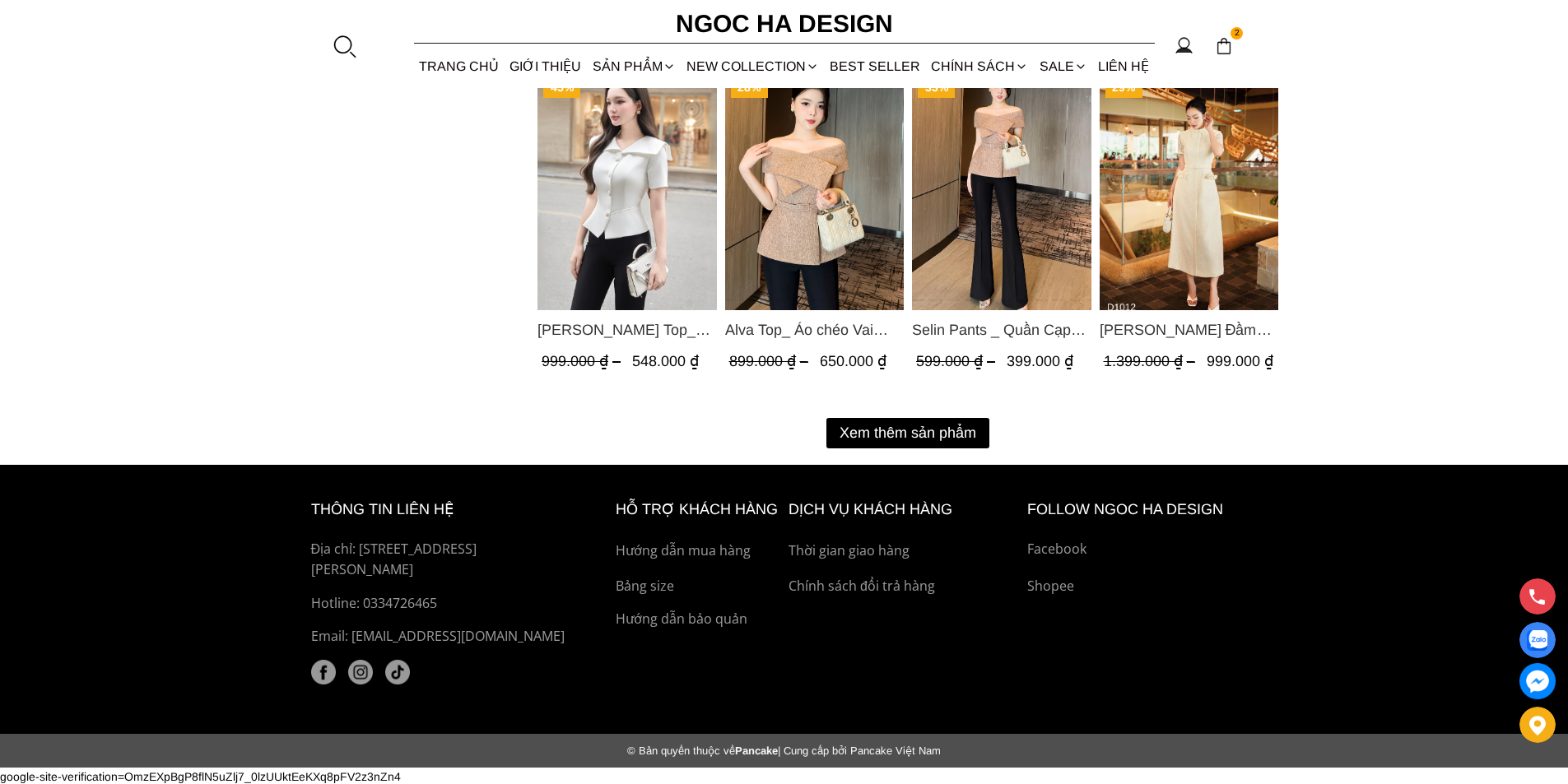
click at [867, 428] on button "Xem thêm sản phẩm" at bounding box center [907, 433] width 163 height 31
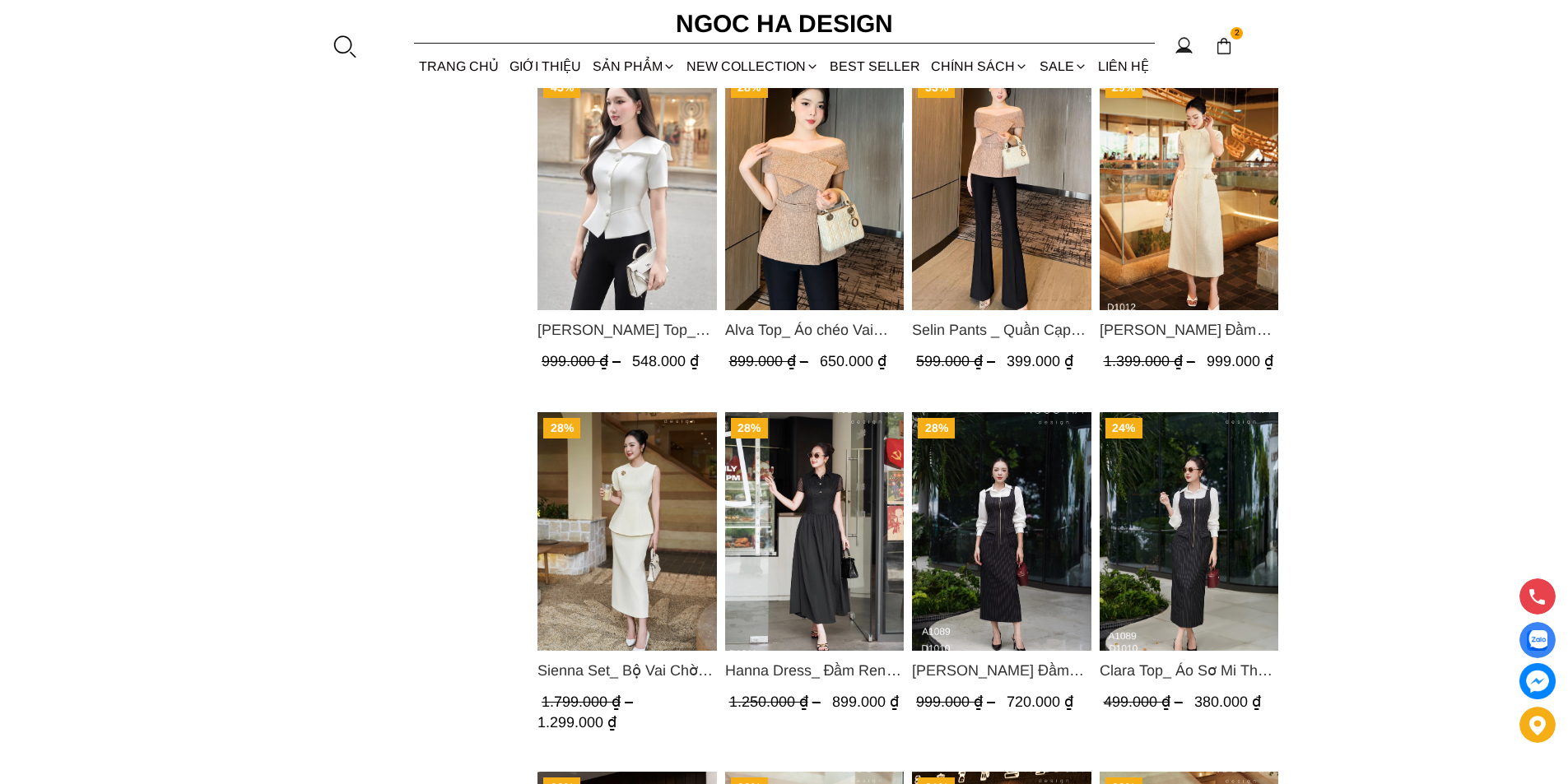
click at [342, 49] on div at bounding box center [343, 46] width 25 height 25
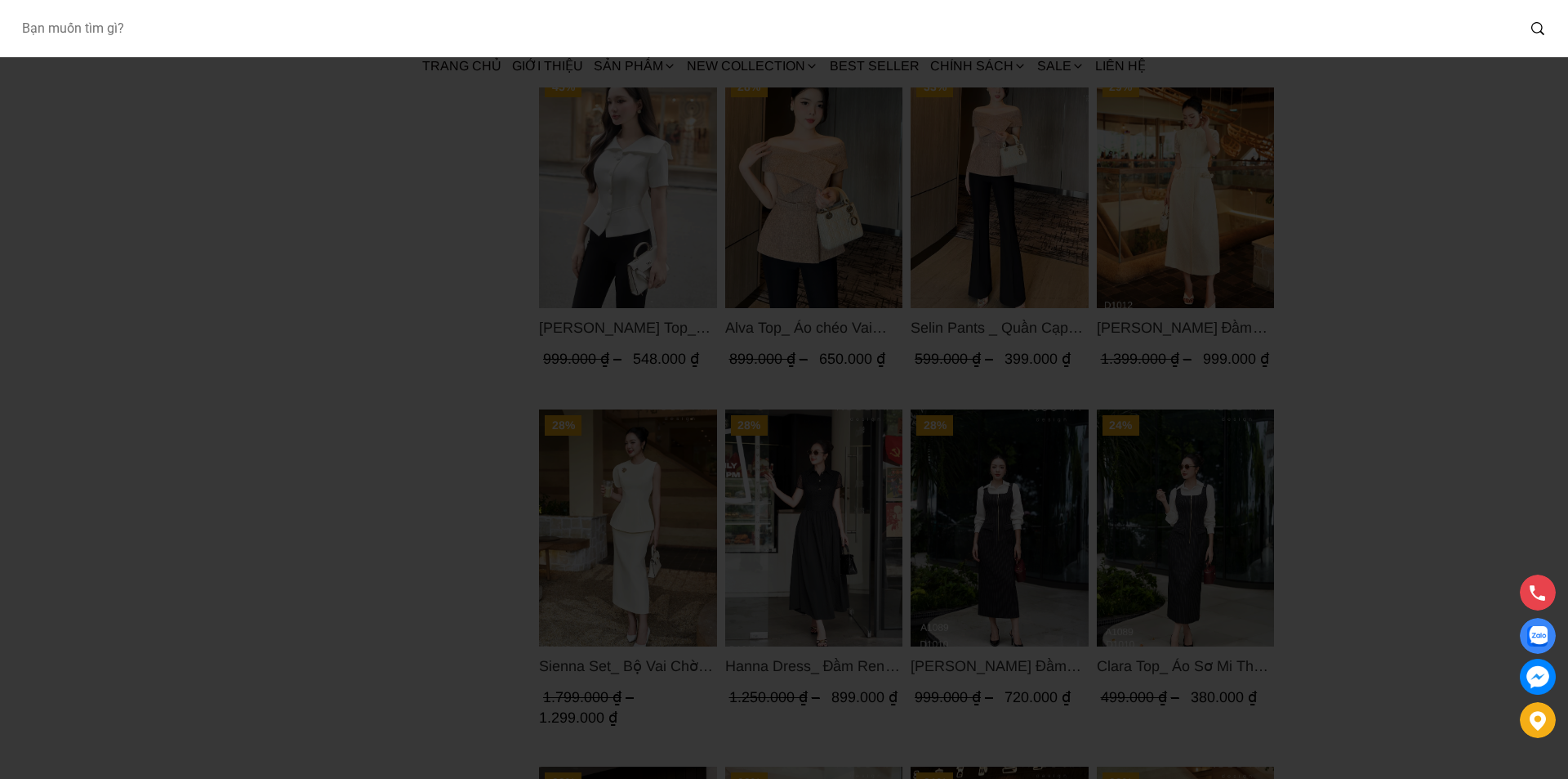
click at [252, 34] on input "Input search Bạn muốn tìm gì?" at bounding box center [762, 29] width 1508 height 37
paste input "Q052"
type input "Q052"
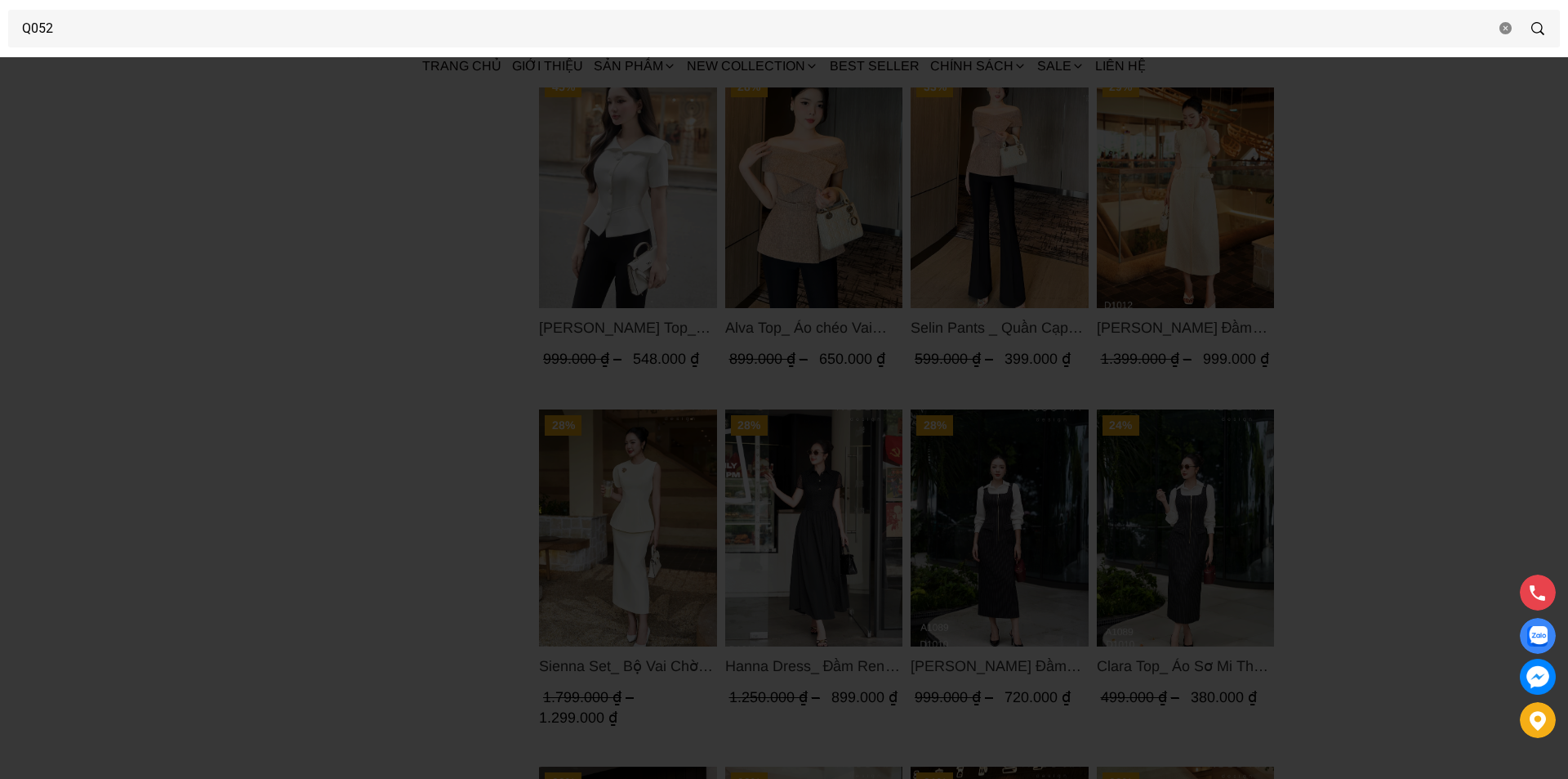
click at [38, 284] on div at bounding box center [784, 389] width 1568 height 779
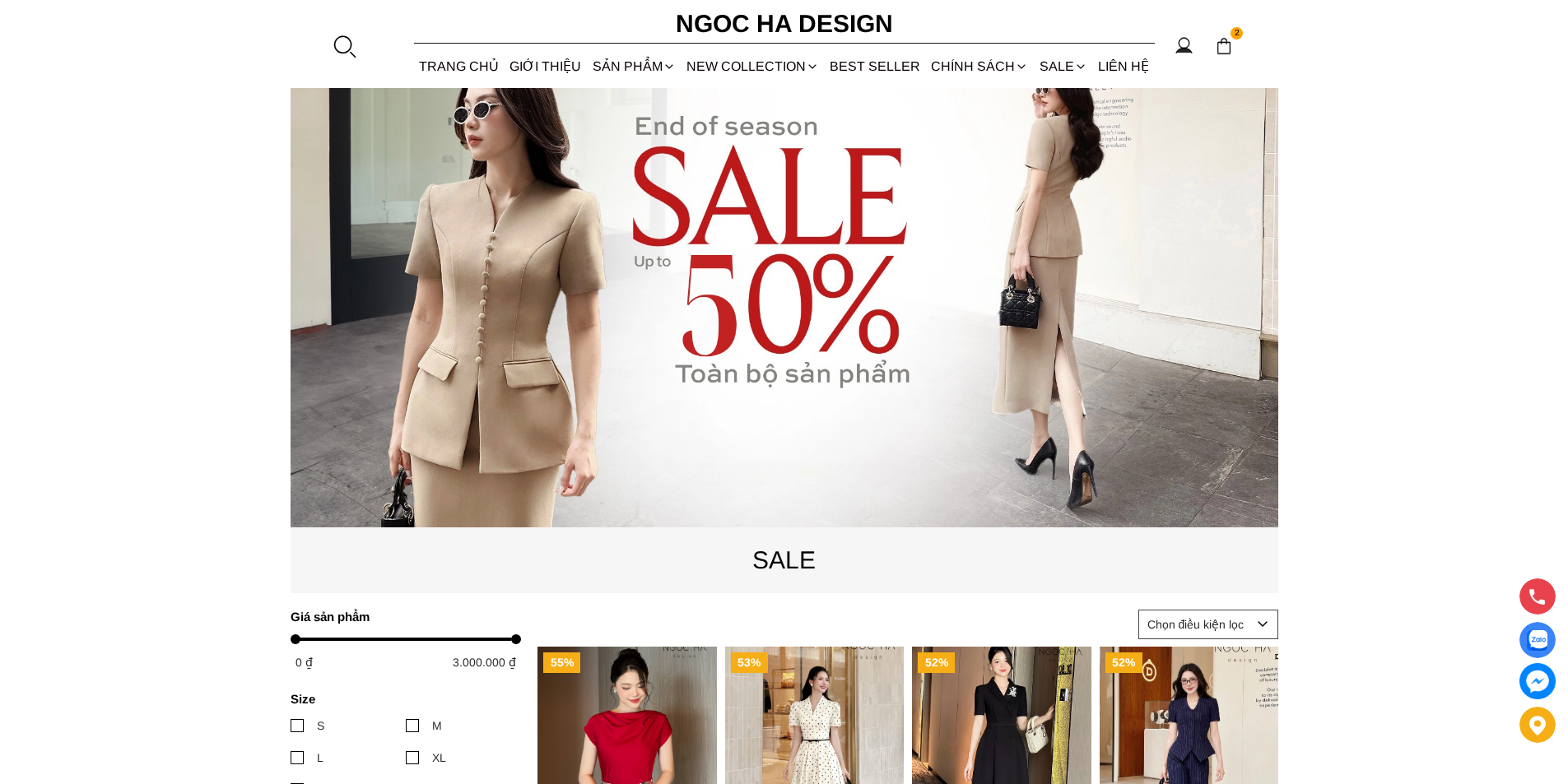
scroll to position [0, 0]
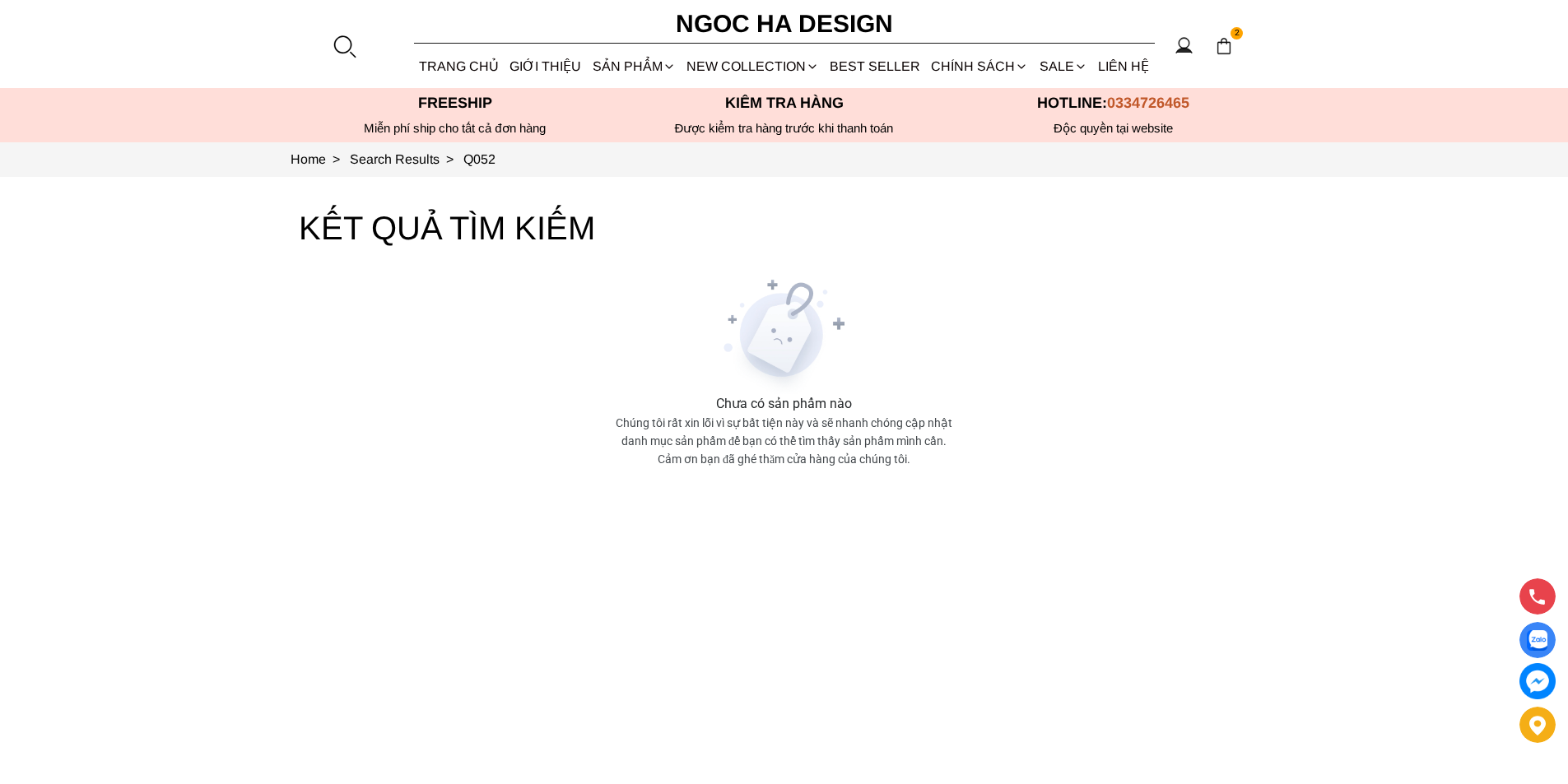
click at [338, 48] on div at bounding box center [343, 46] width 25 height 25
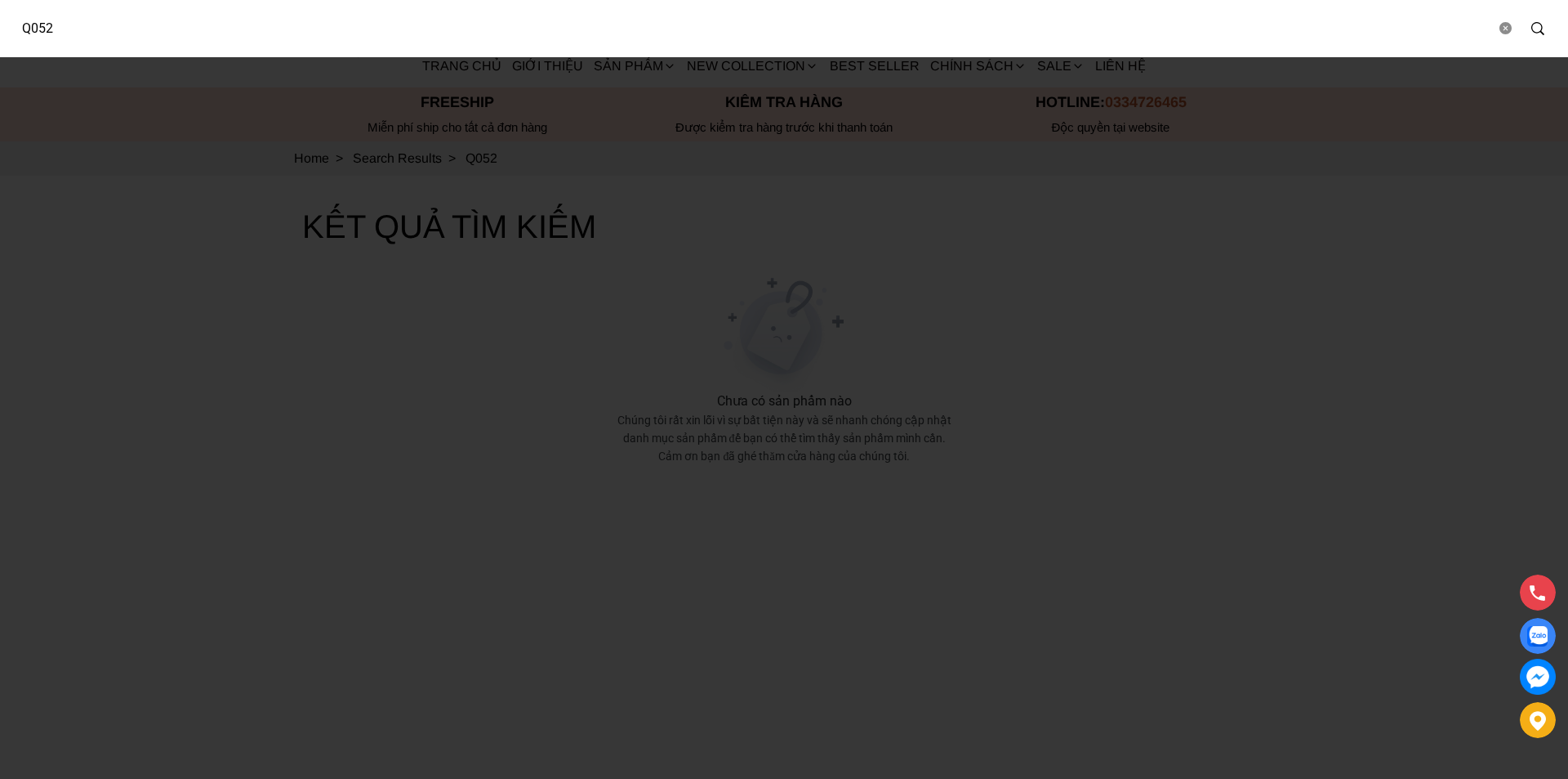
click at [252, 41] on input "Q052" at bounding box center [751, 29] width 1487 height 37
paste input "Oria Pants"
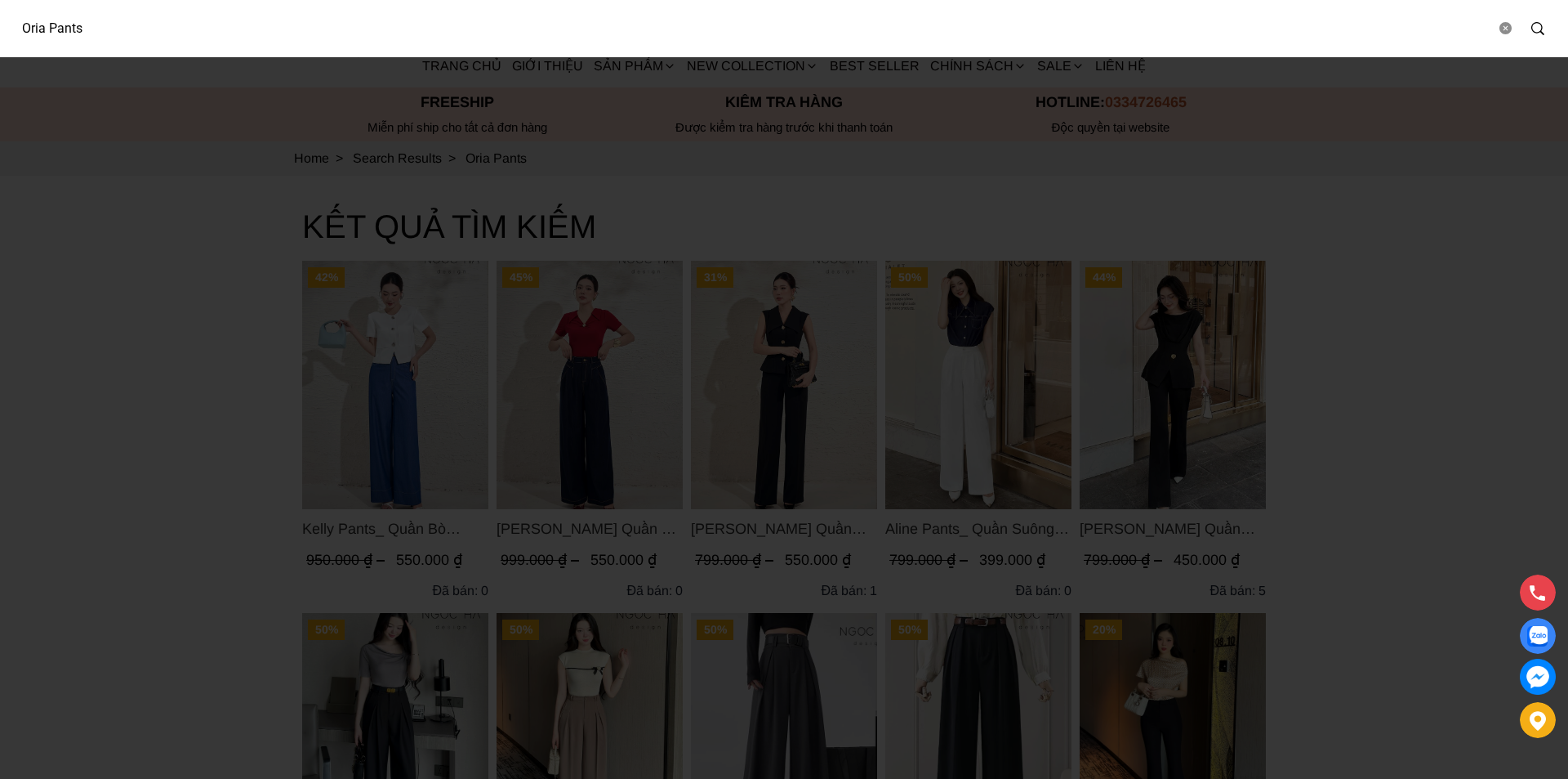
drag, startPoint x: 110, startPoint y: 31, endPoint x: 0, endPoint y: 60, distance: 113.8
type input "A"
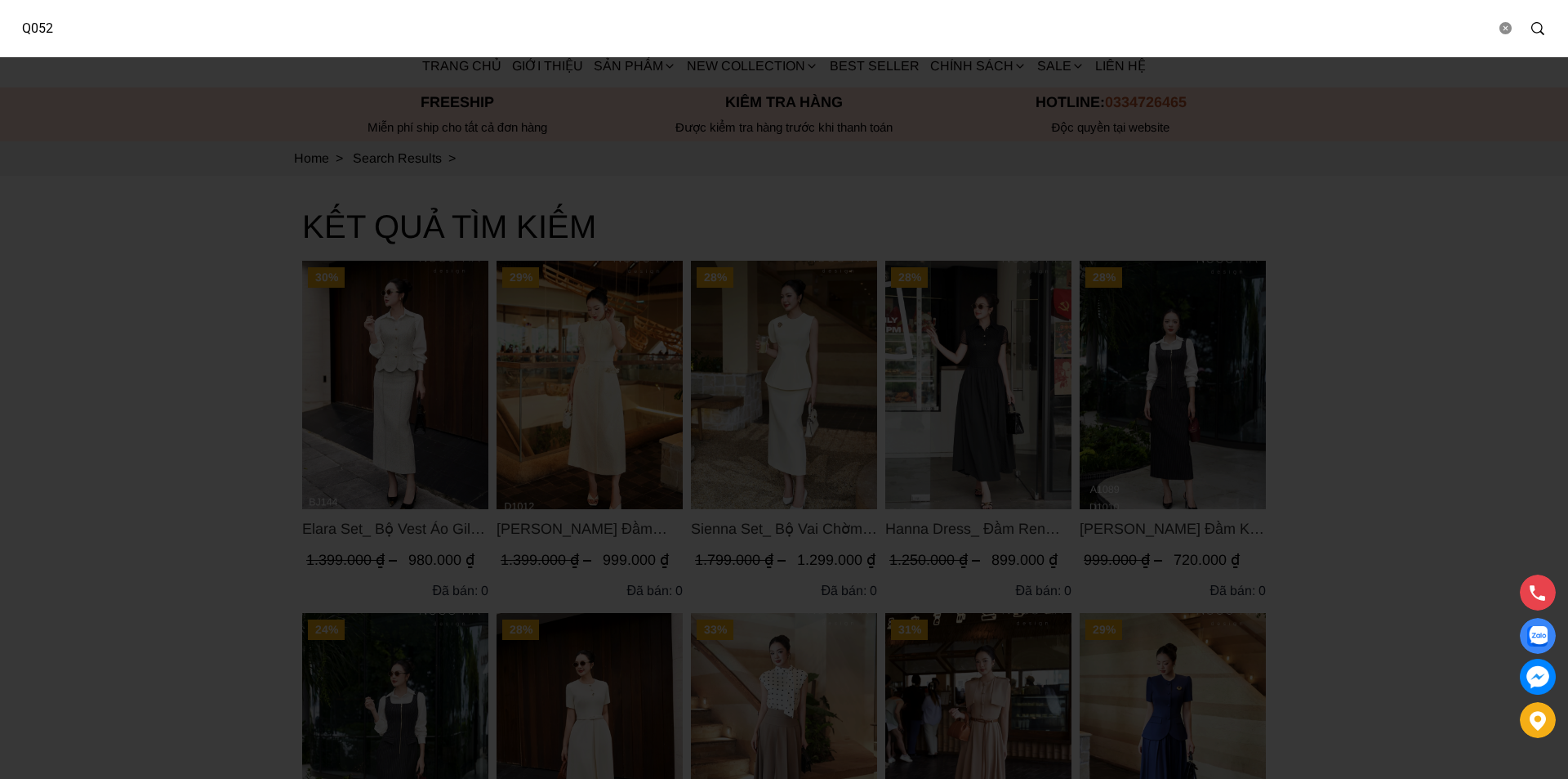
type input "Q052"
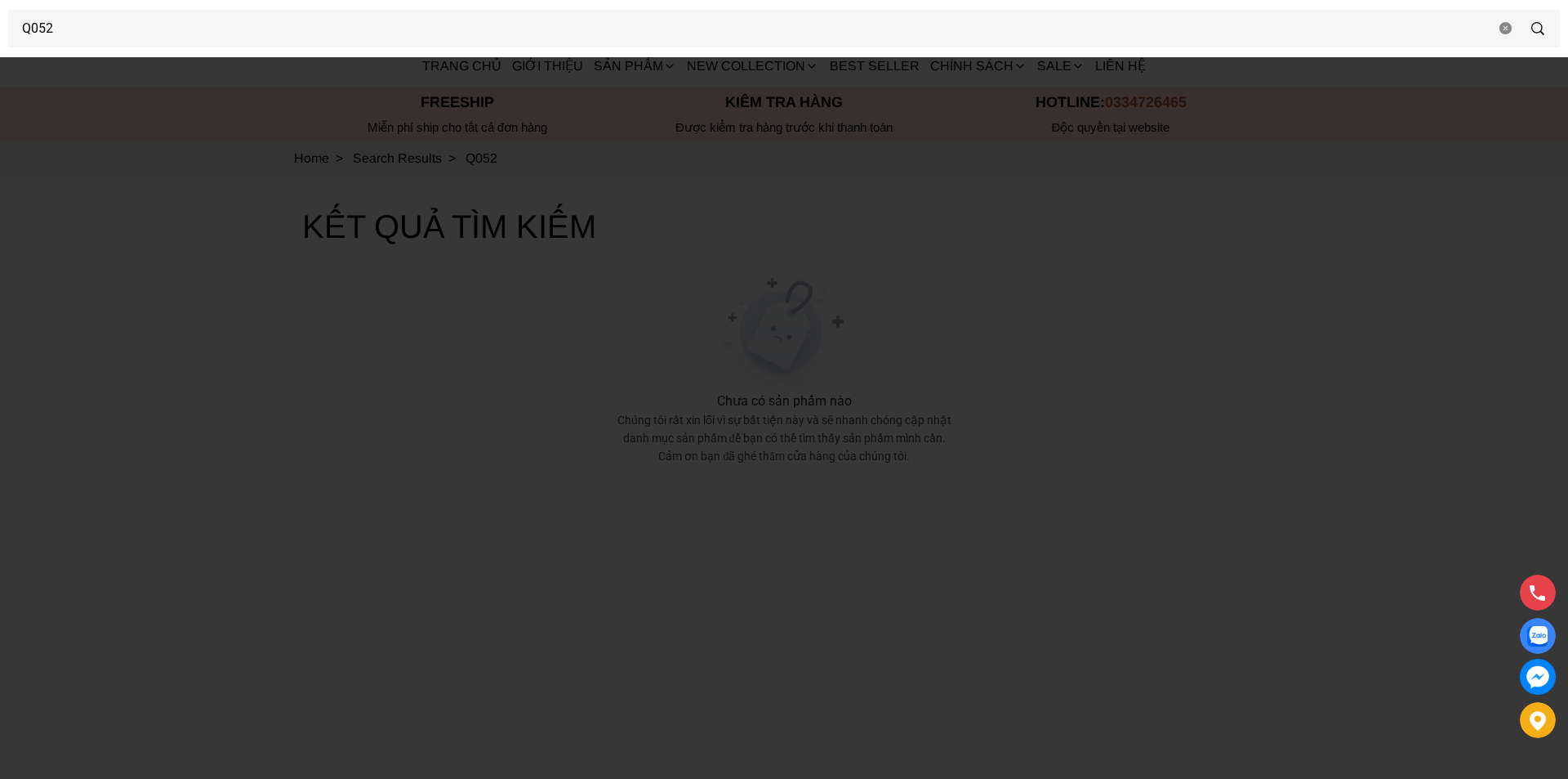
click at [65, 440] on div at bounding box center [784, 389] width 1568 height 779
